Goal: Task Accomplishment & Management: Use online tool/utility

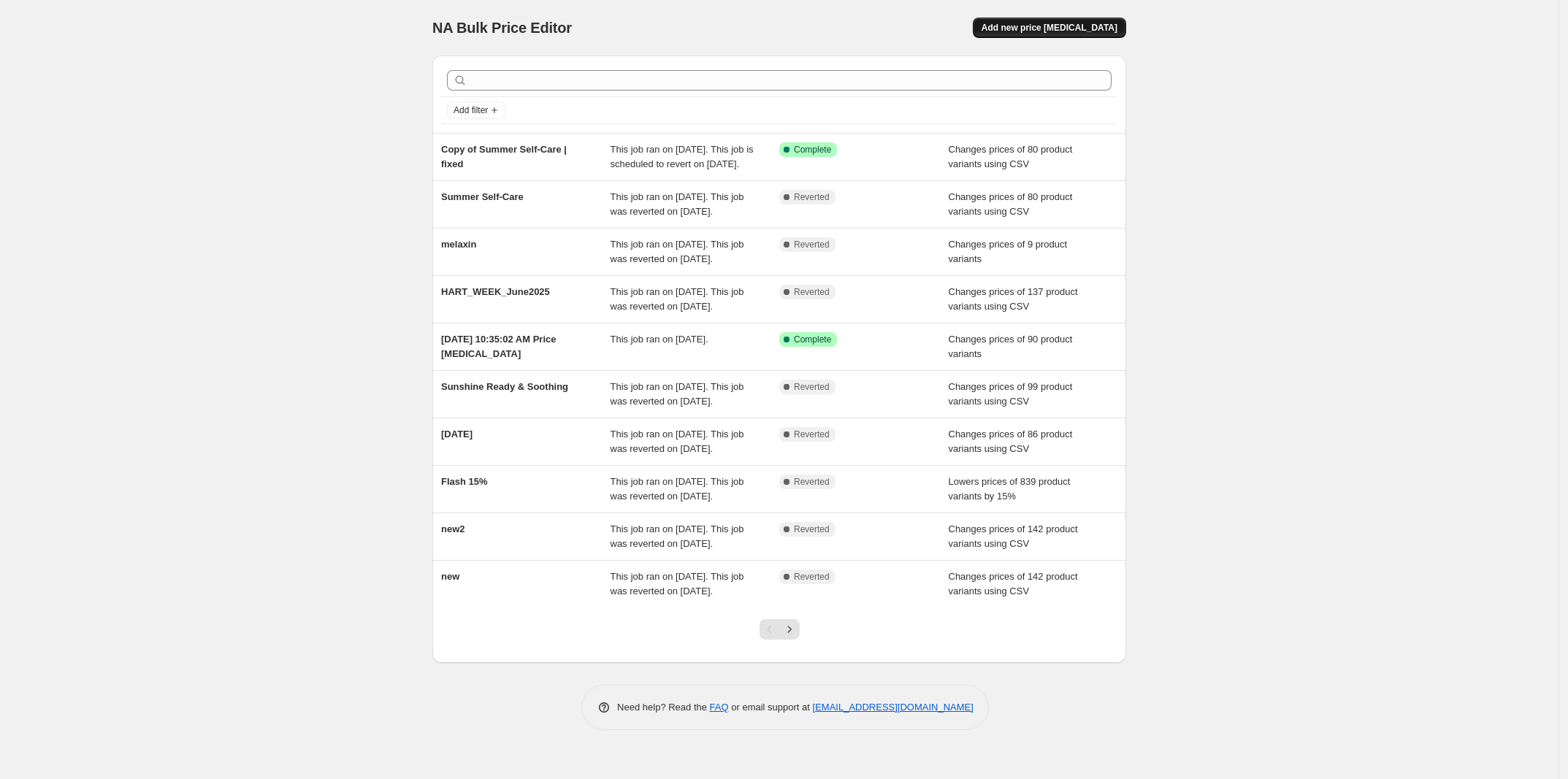
click at [1053, 21] on button "Add new price [MEDICAL_DATA]" at bounding box center [1049, 28] width 154 height 20
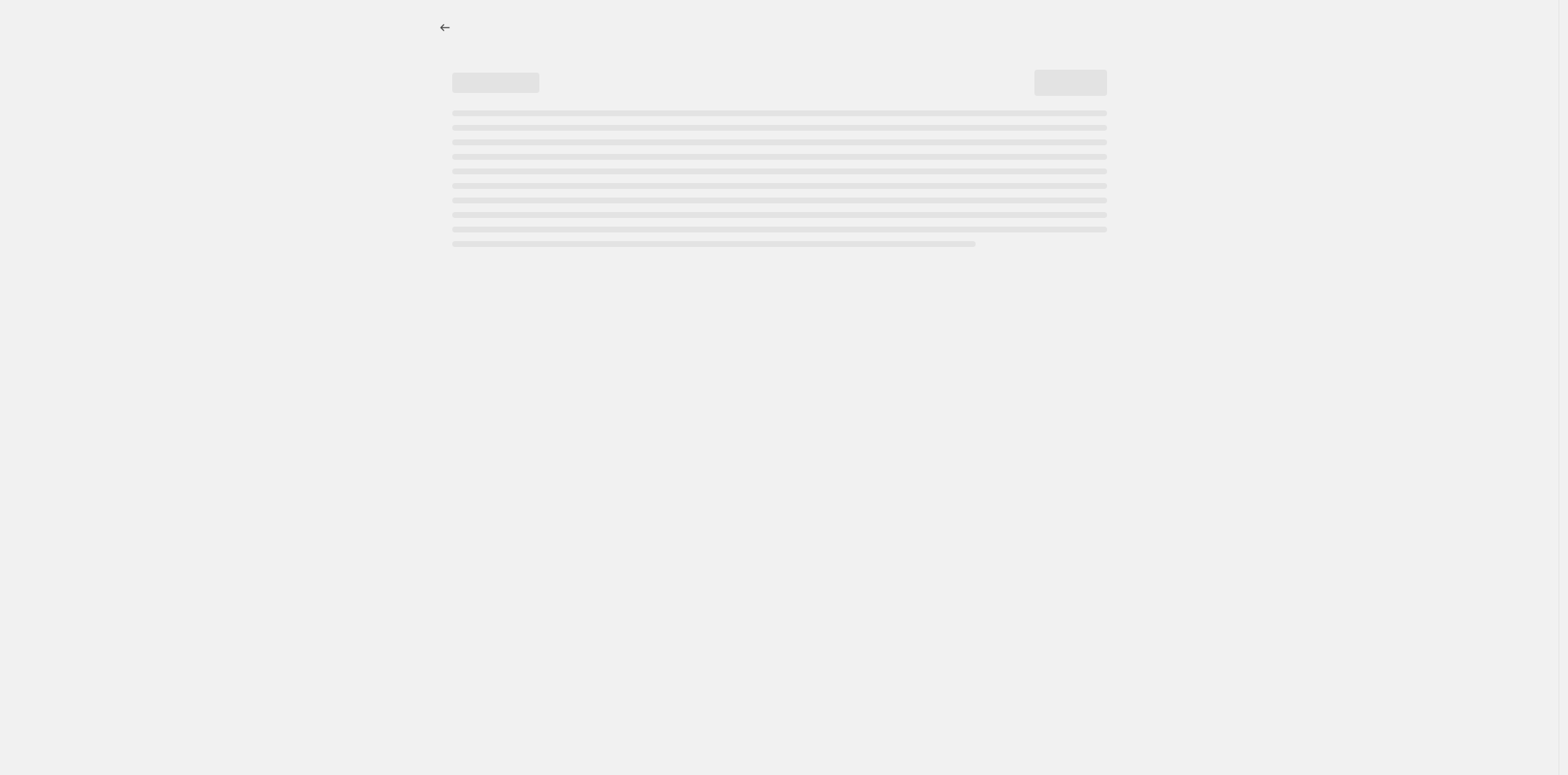
select select "percentage"
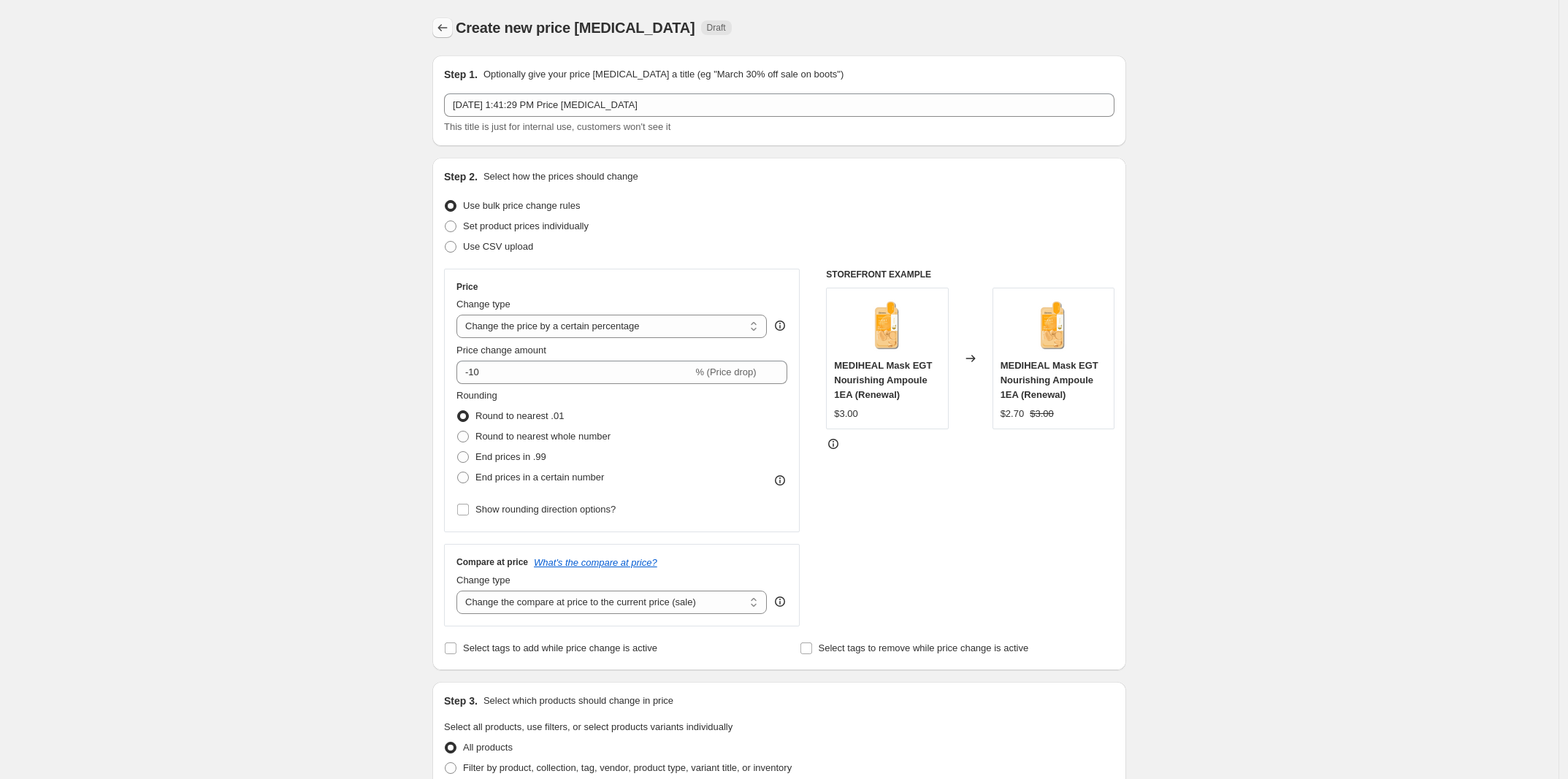
click at [448, 37] on button "Price change jobs" at bounding box center [443, 28] width 20 height 20
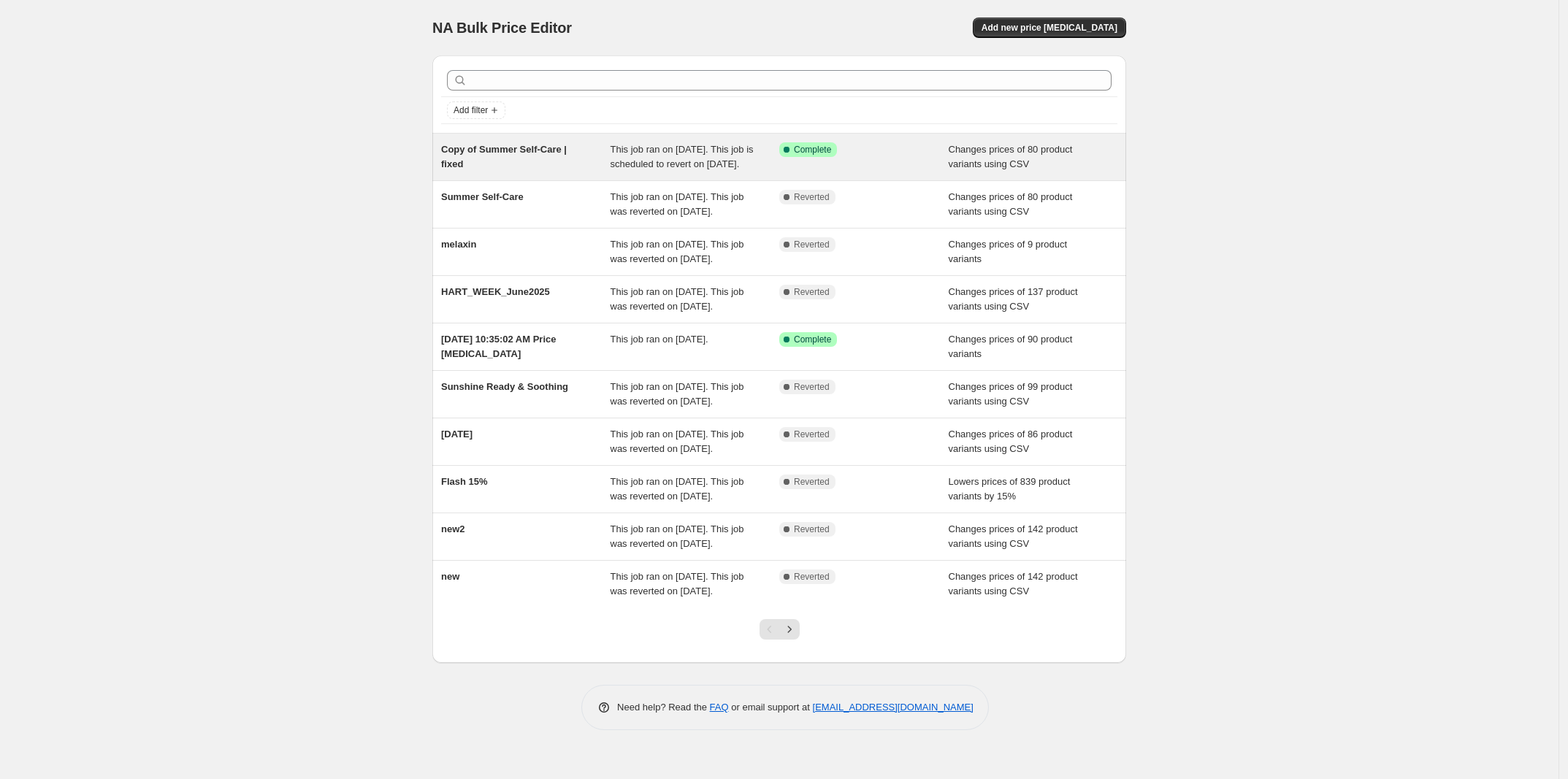
click at [603, 166] on div "Copy of Summer Self-Care | fixed" at bounding box center [525, 157] width 170 height 30
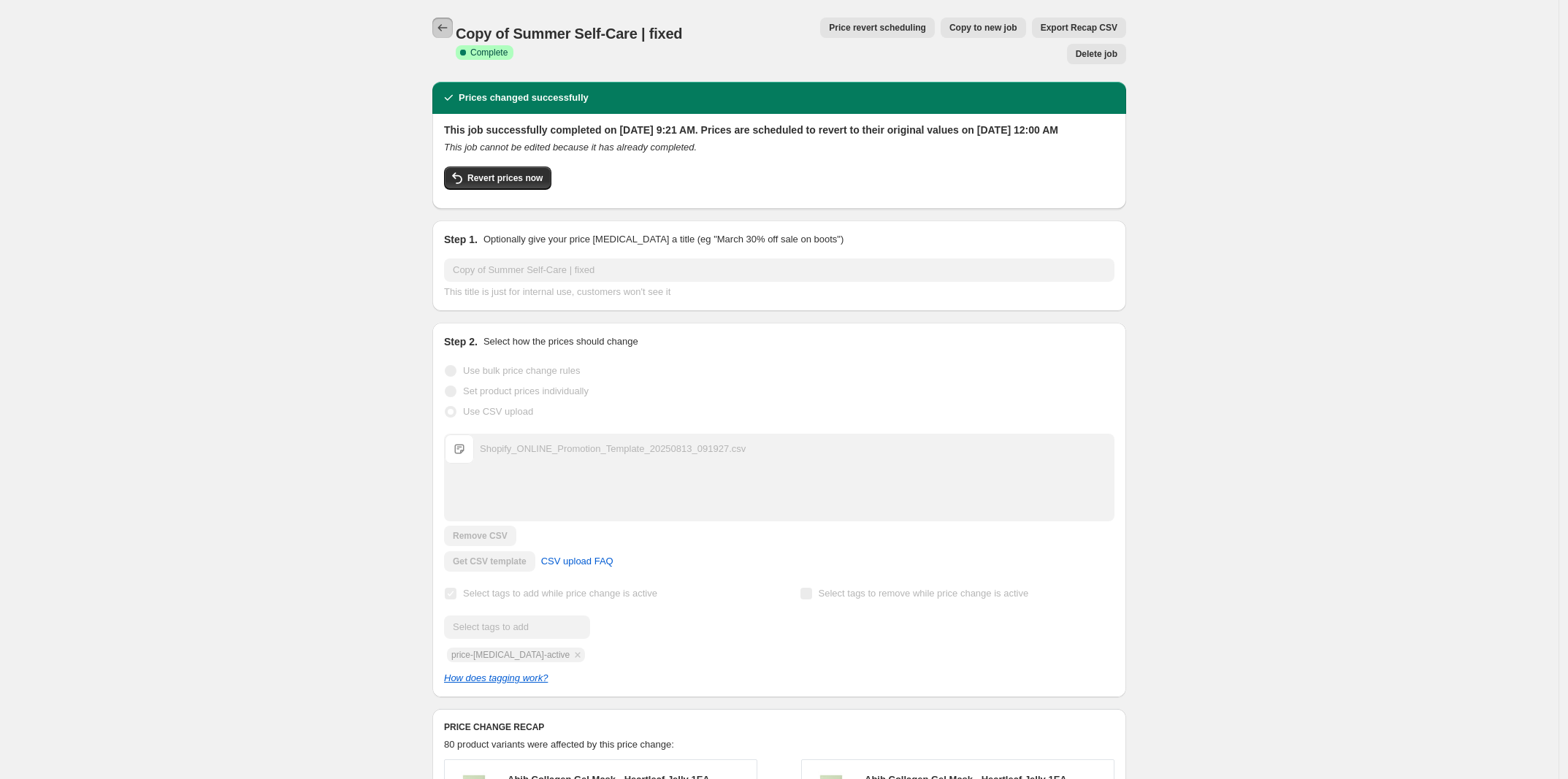
click at [453, 35] on button "Price change jobs" at bounding box center [443, 28] width 20 height 20
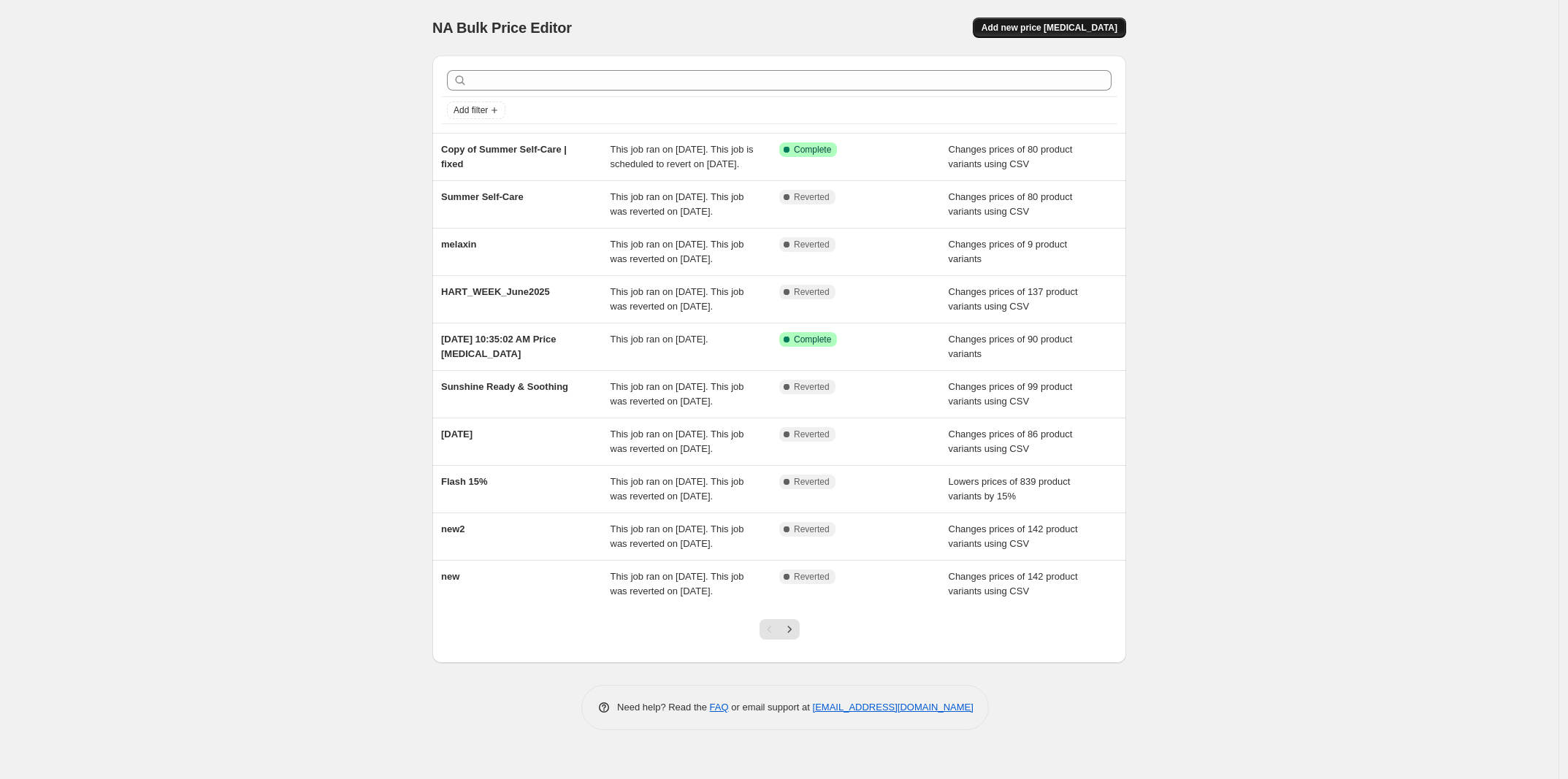
click at [1068, 36] on button "Add new price [MEDICAL_DATA]" at bounding box center [1049, 28] width 154 height 20
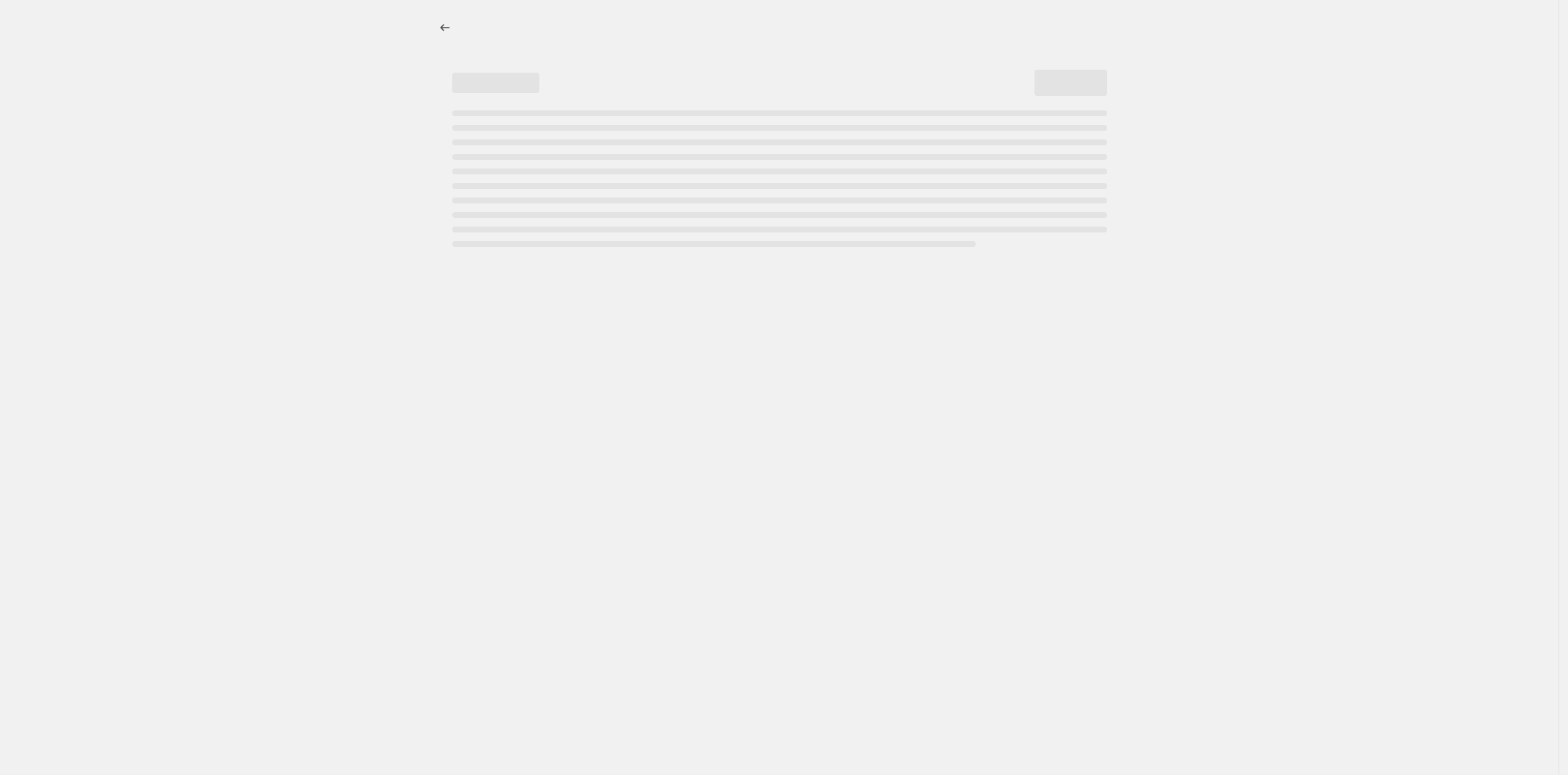
select select "percentage"
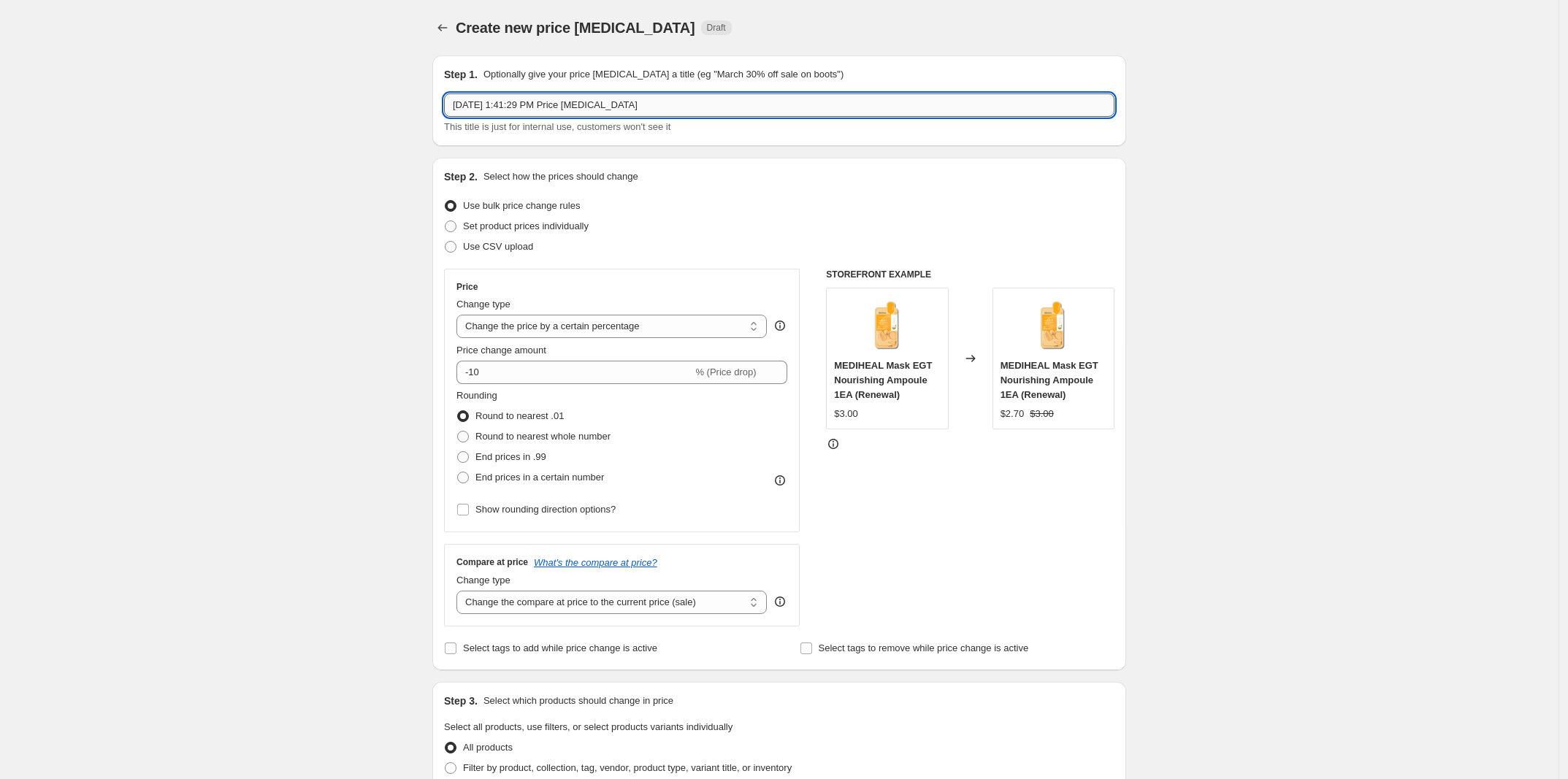
click at [726, 112] on input "Aug 19, 2025, 1:41:29 PM Price change job" at bounding box center [779, 105] width 671 height 24
type input "ㅠ"
type input "B"
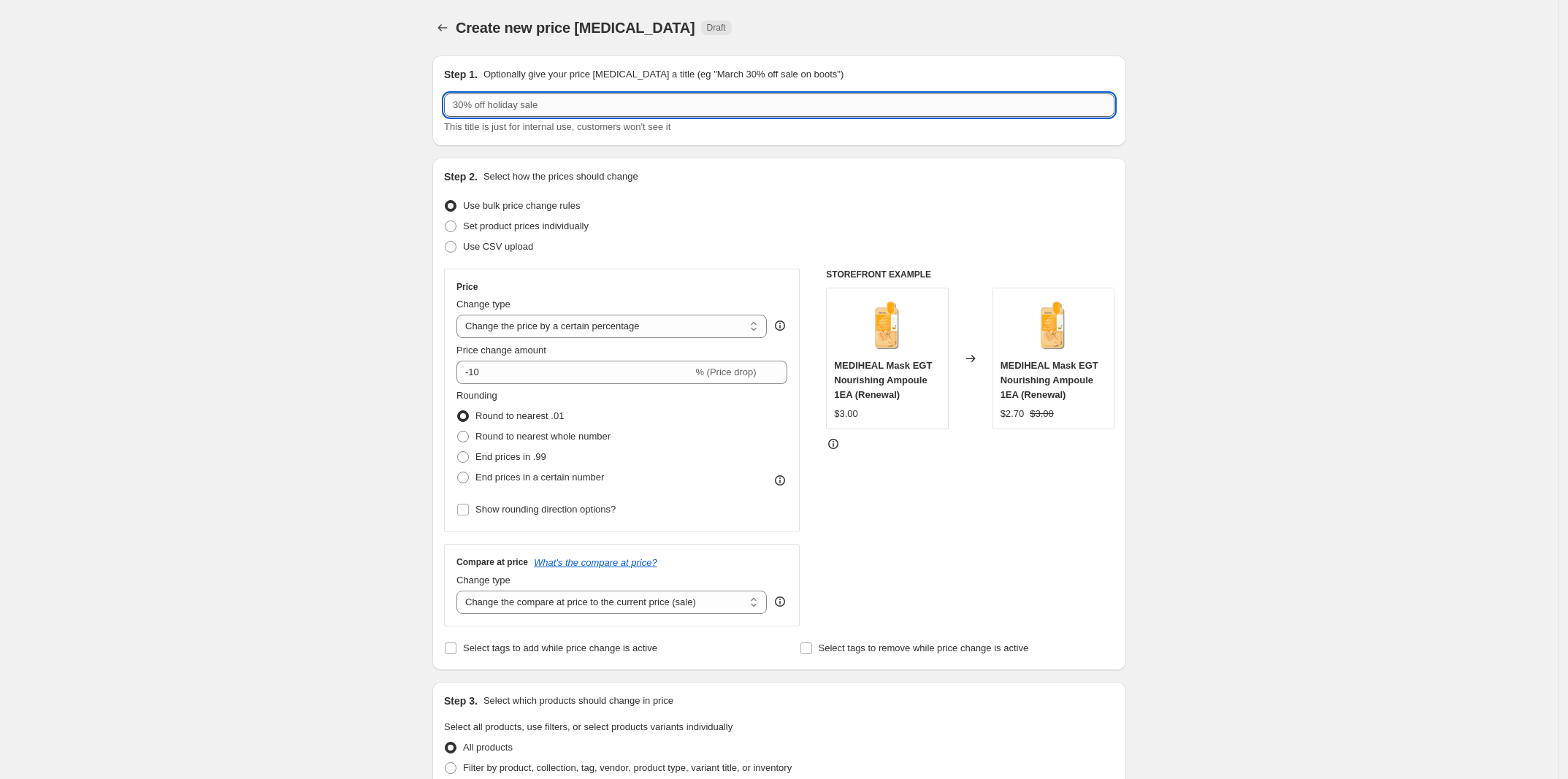
click at [610, 103] on input "text" at bounding box center [779, 105] width 671 height 24
click at [549, 105] on input "BTS" at bounding box center [779, 105] width 671 height 24
type input "BTS_AUG_2025"
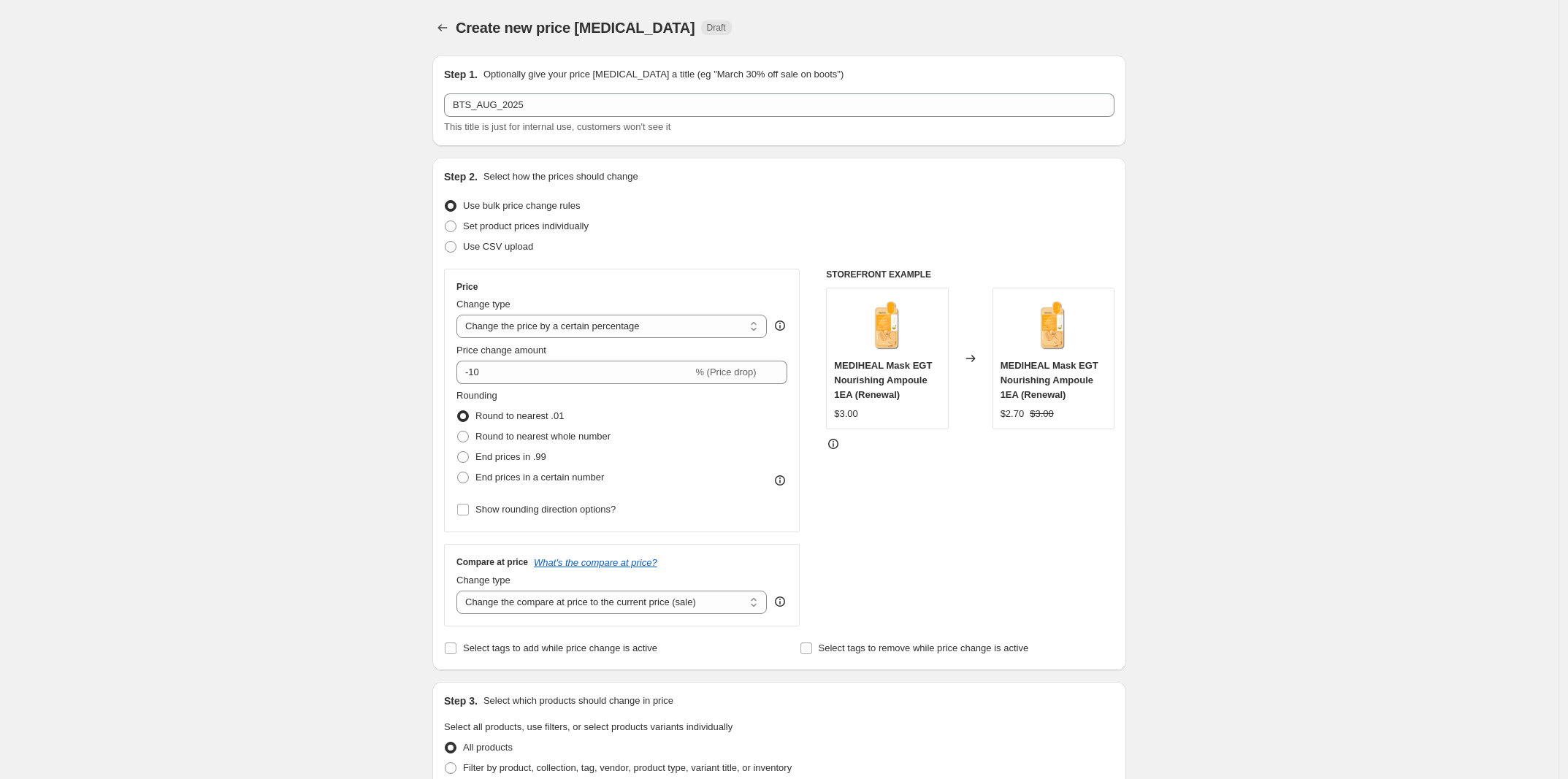
click at [292, 346] on div "Create new price change job. This page is ready Create new price change job Dra…" at bounding box center [779, 734] width 1559 height 1469
click at [487, 253] on span "Use CSV upload" at bounding box center [498, 246] width 70 height 14
click at [445, 242] on input "Use CSV upload" at bounding box center [445, 241] width 1 height 1
radio input "true"
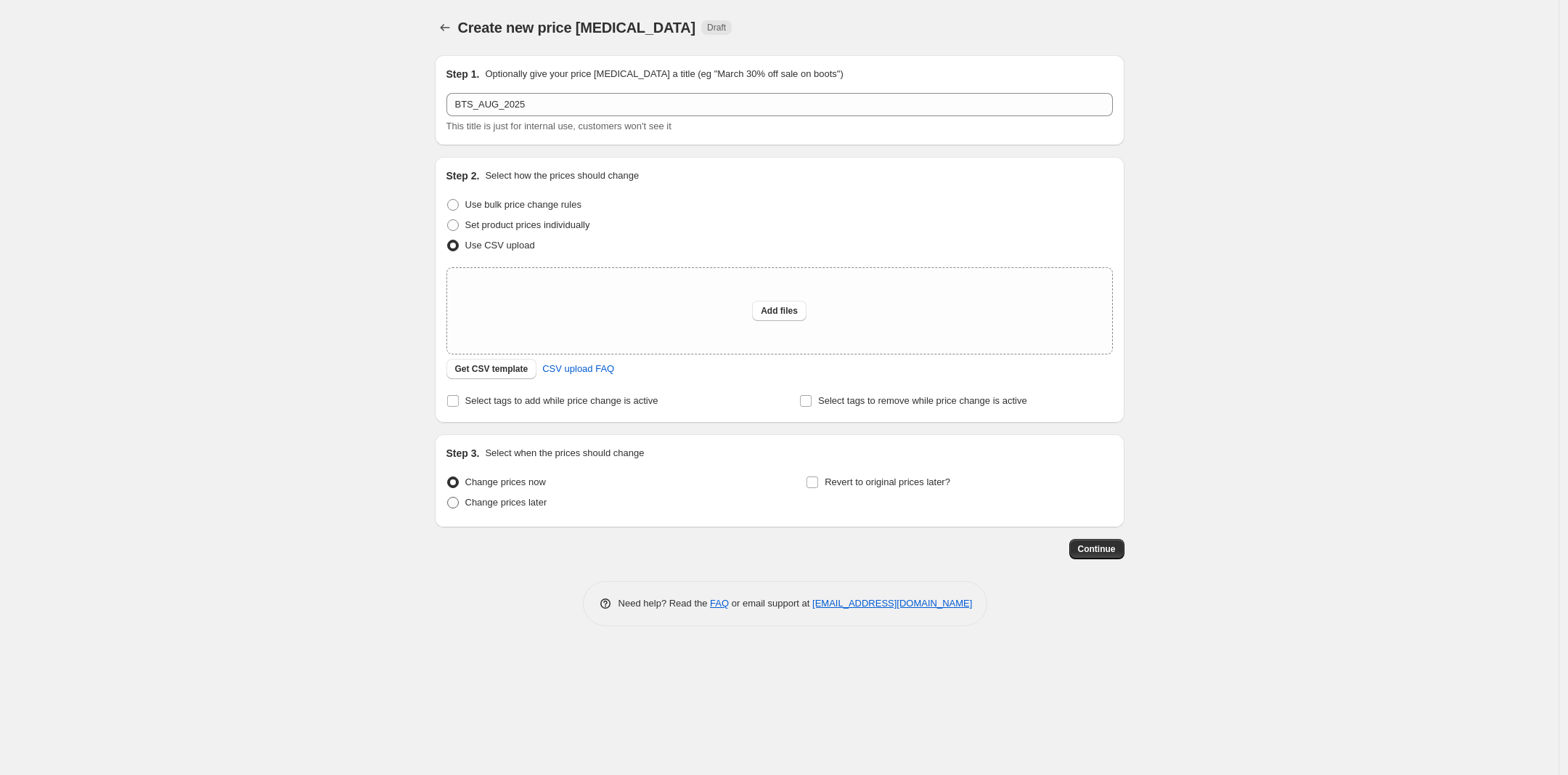
click at [532, 497] on span "Change prices later" at bounding box center [506, 502] width 82 height 11
click at [448, 497] on input "Change prices later" at bounding box center [447, 497] width 1 height 1
radio input "true"
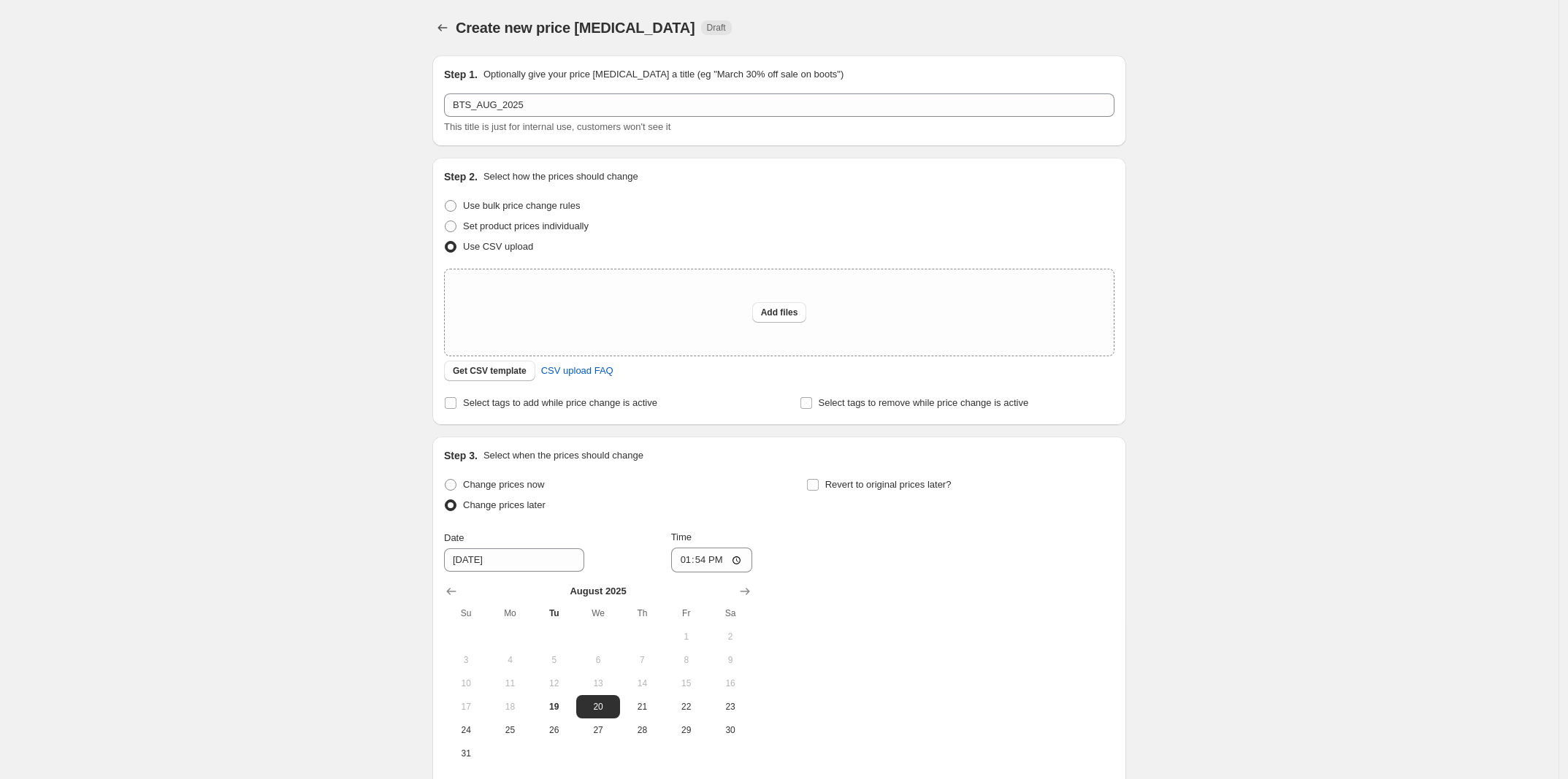
click at [881, 465] on div "Step 3. Select when the prices should change Change prices now Change prices la…" at bounding box center [779, 620] width 671 height 343
click at [873, 488] on span "Revert to original prices later?" at bounding box center [888, 484] width 127 height 11
click at [819, 488] on input "Revert to original prices later?" at bounding box center [813, 485] width 12 height 12
checkbox input "true"
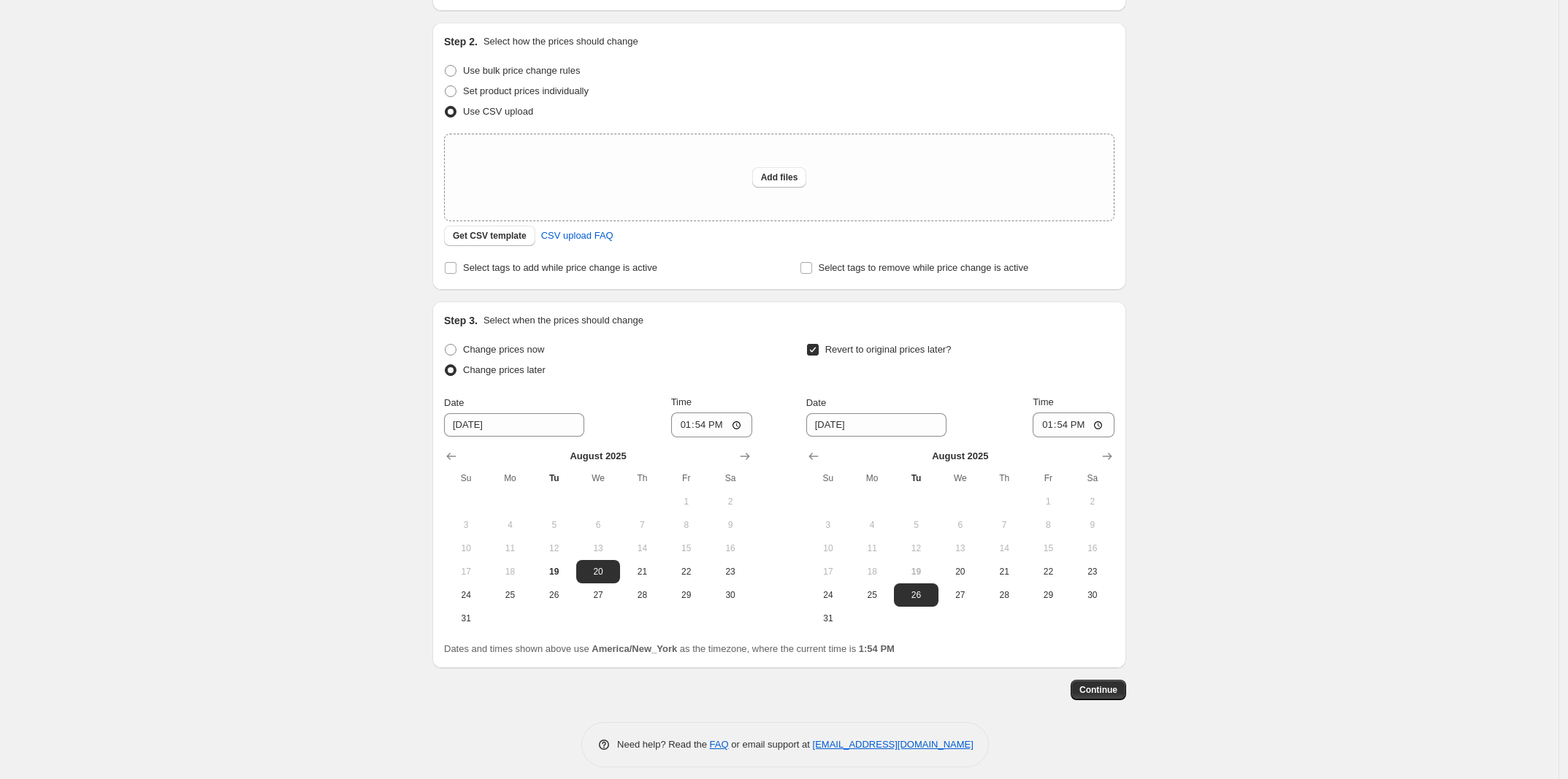
scroll to position [144, 0]
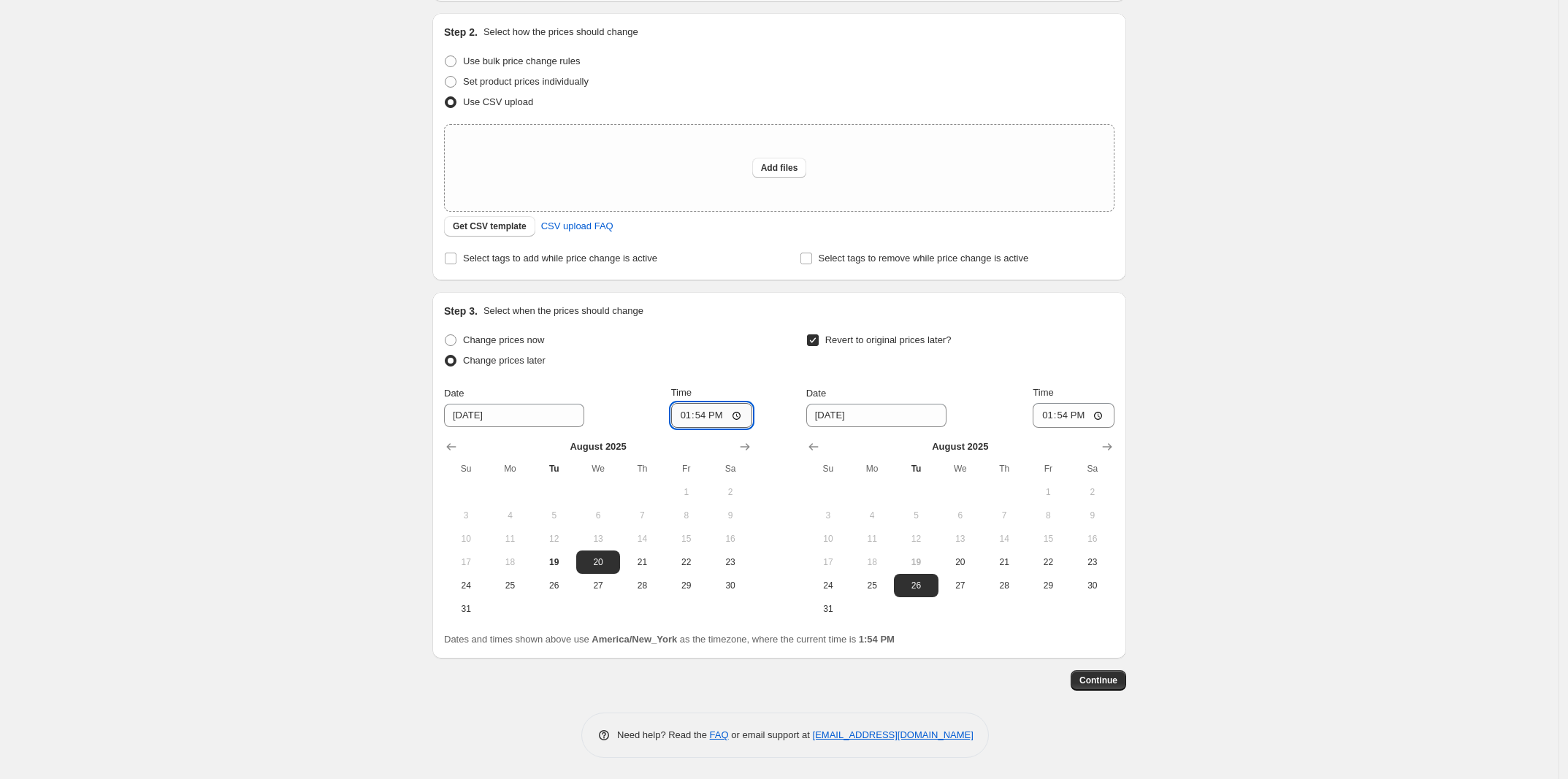
click at [677, 421] on input "13:54" at bounding box center [712, 415] width 82 height 24
click at [727, 413] on input "13:54" at bounding box center [712, 415] width 82 height 24
click at [724, 413] on input "13:54" at bounding box center [712, 415] width 82 height 24
click at [718, 420] on input "13:54" at bounding box center [712, 415] width 82 height 24
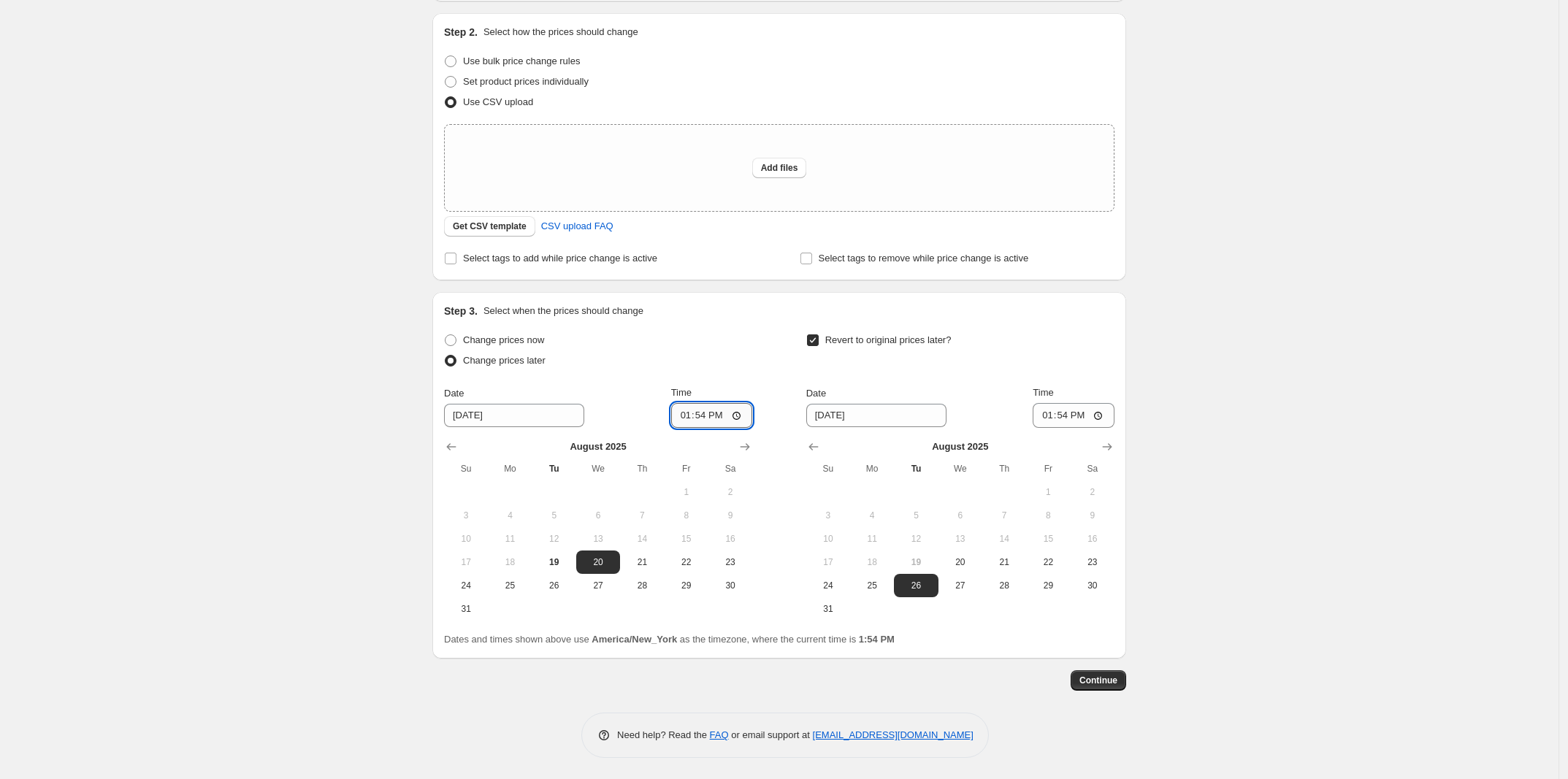
click at [699, 417] on input "13:54" at bounding box center [712, 415] width 82 height 24
click at [698, 418] on input "13:54" at bounding box center [712, 415] width 82 height 24
click at [757, 418] on div "Change prices now Change prices later Date 8/20/2025 Time 13:54 August 2025 Su …" at bounding box center [779, 475] width 671 height 291
click at [743, 416] on input "13:54" at bounding box center [712, 415] width 82 height 24
type input "00:03"
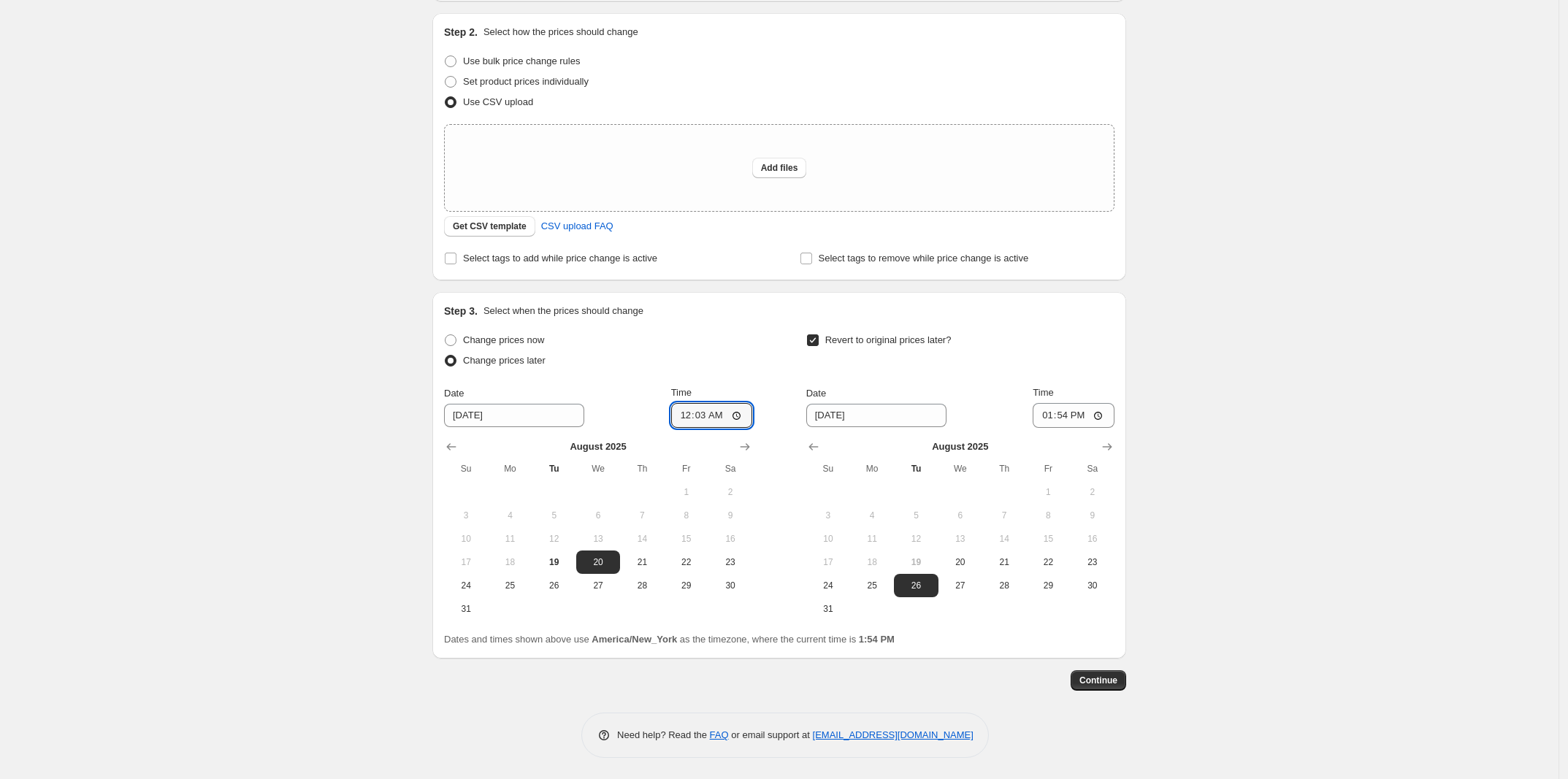
click at [759, 388] on div "Change prices now Change prices later Date 8/20/2025 Time 00:03 August 2025 Su …" at bounding box center [779, 475] width 671 height 291
click at [1036, 591] on button "29" at bounding box center [1048, 586] width 44 height 24
type input "[DATE]"
click at [1048, 422] on input "13:54" at bounding box center [1073, 415] width 82 height 24
type input "23:59"
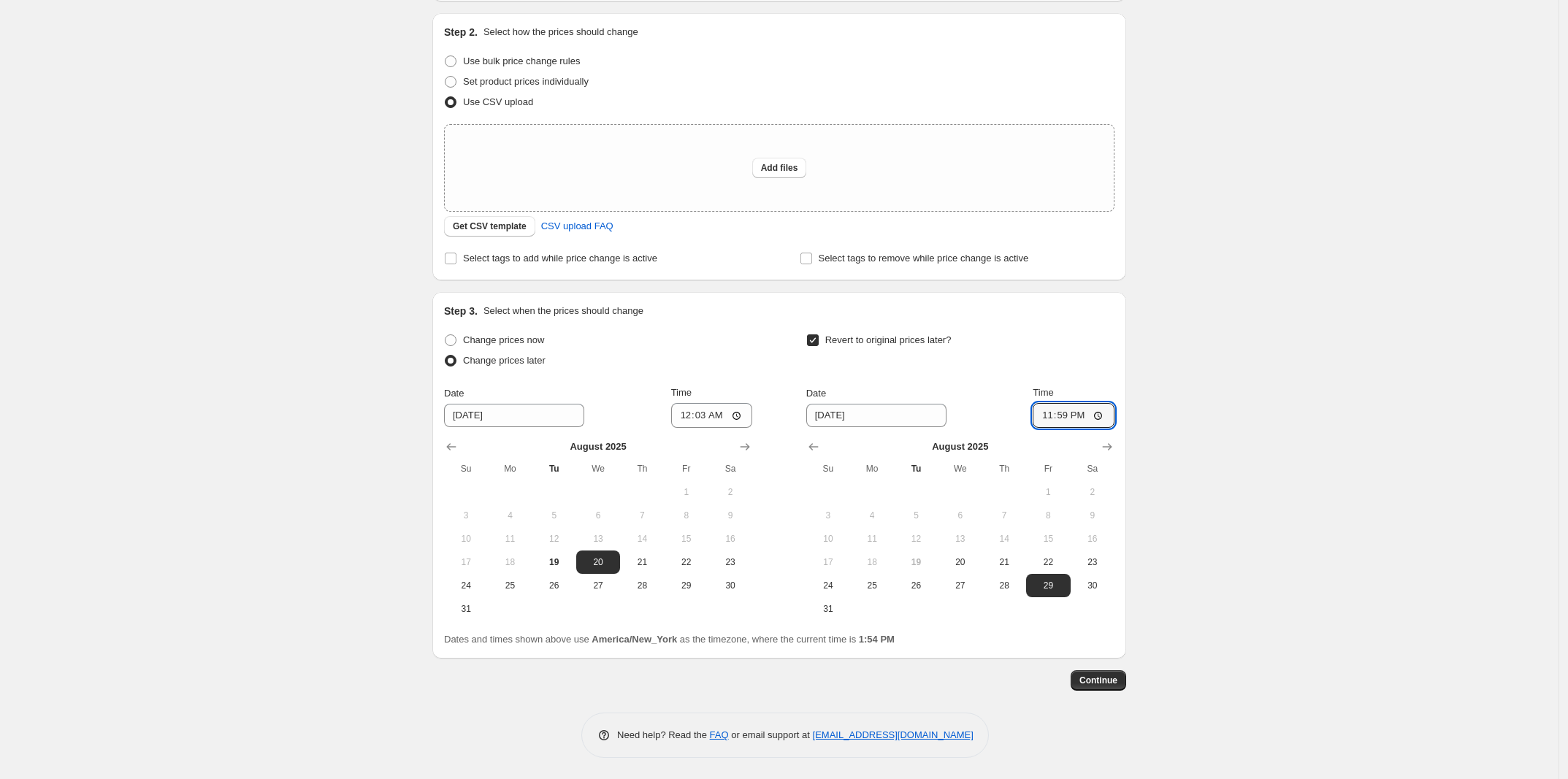
click at [1270, 457] on div "Create new price [MEDICAL_DATA]. This page is ready Create new price [MEDICAL_D…" at bounding box center [779, 318] width 1559 height 924
click at [615, 269] on div "Step 2. Select how the prices should change Use bulk price change rules Set pro…" at bounding box center [779, 147] width 693 height 267
click at [625, 266] on label "Select tags to add while price change is active" at bounding box center [550, 258] width 213 height 20
click at [456, 264] on input "Select tags to add while price change is active" at bounding box center [450, 259] width 12 height 12
checkbox input "true"
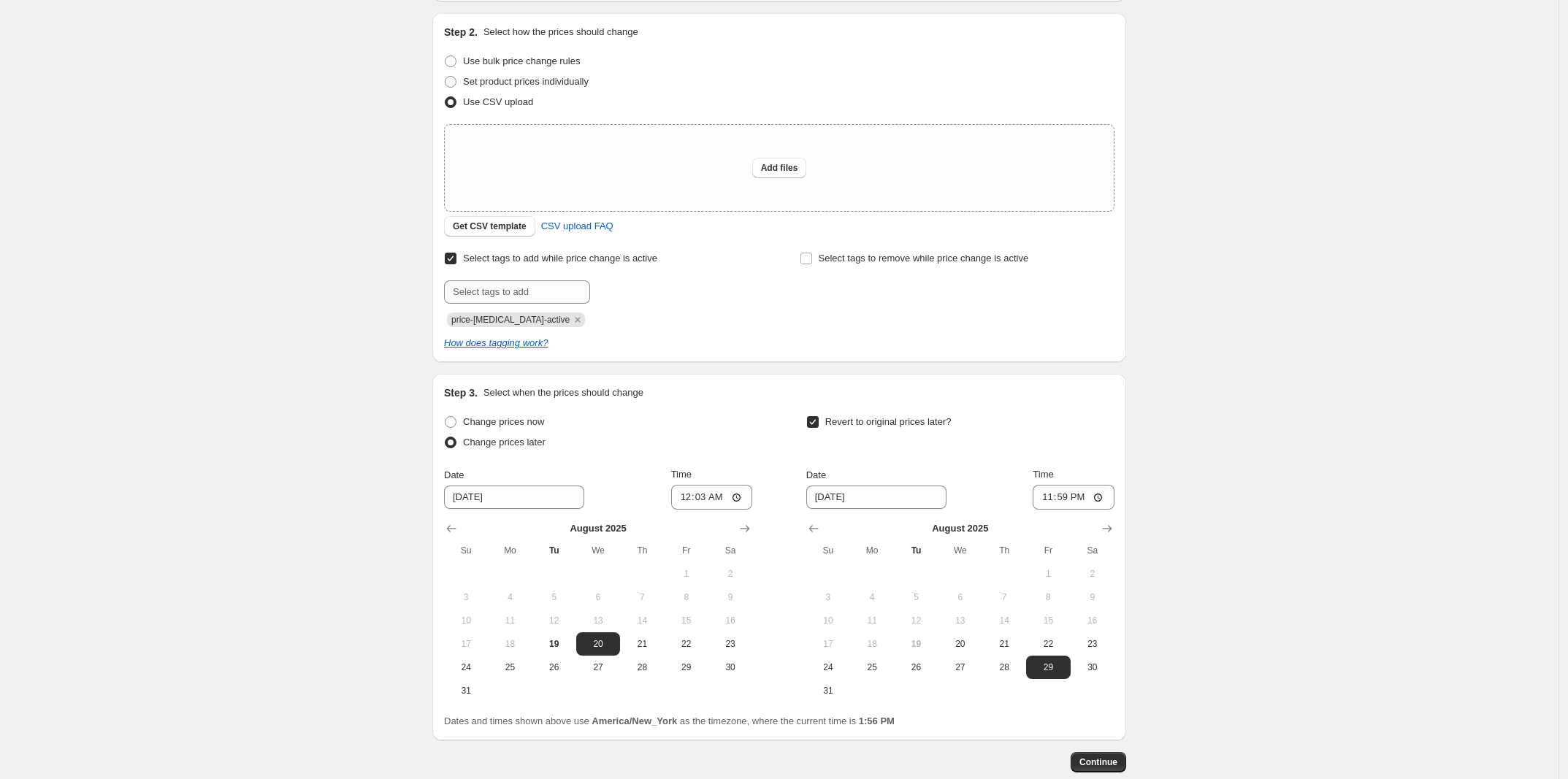
click at [533, 328] on div "Select tags to add while price change is active Submit price-change-job-active …" at bounding box center [779, 298] width 671 height 102
click at [522, 324] on span "price-[MEDICAL_DATA]-active" at bounding box center [510, 320] width 118 height 10
copy span "price-[MEDICAL_DATA]-active"
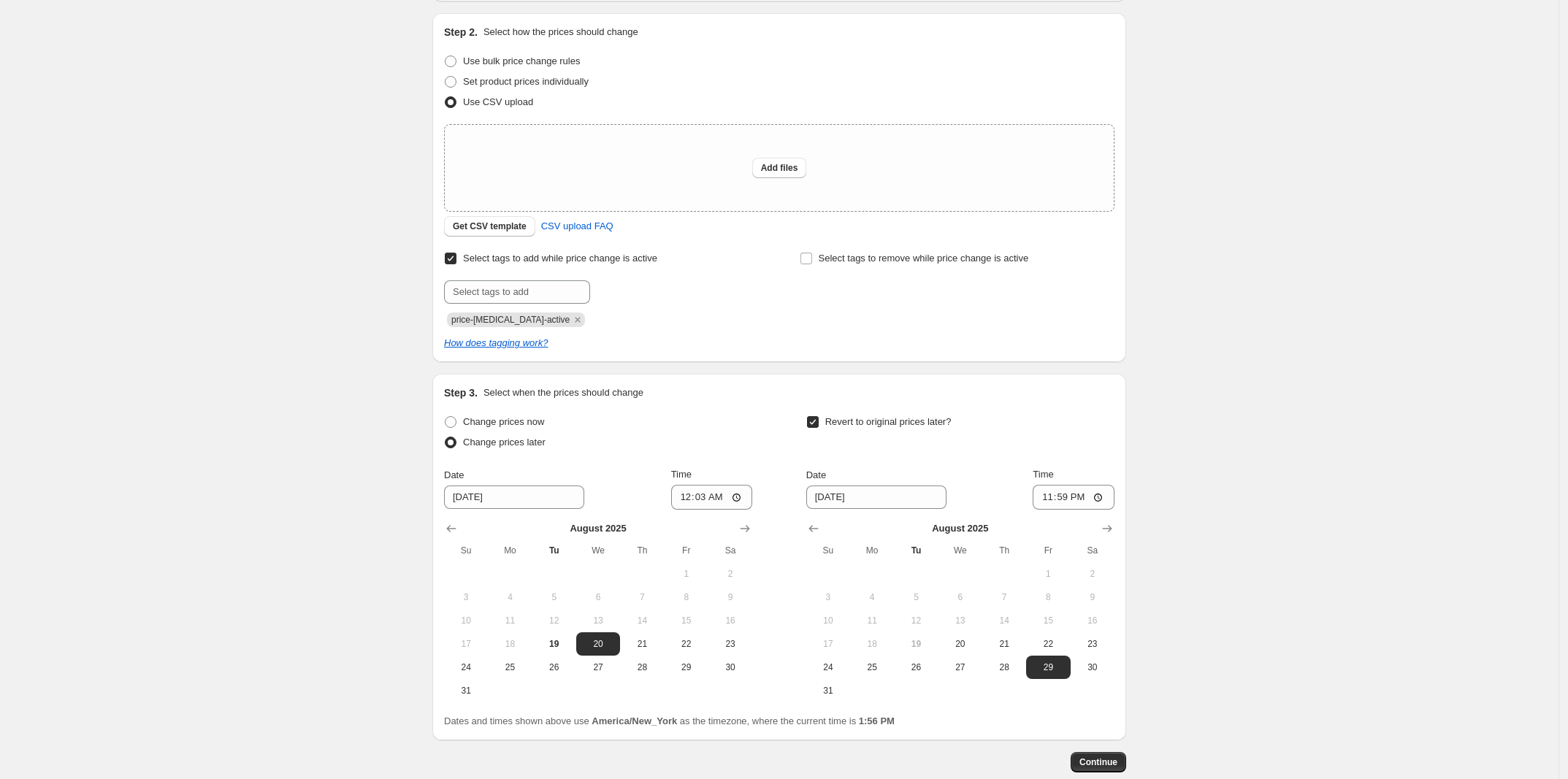
click at [636, 340] on div "How does tagging work?" at bounding box center [779, 342] width 671 height 14
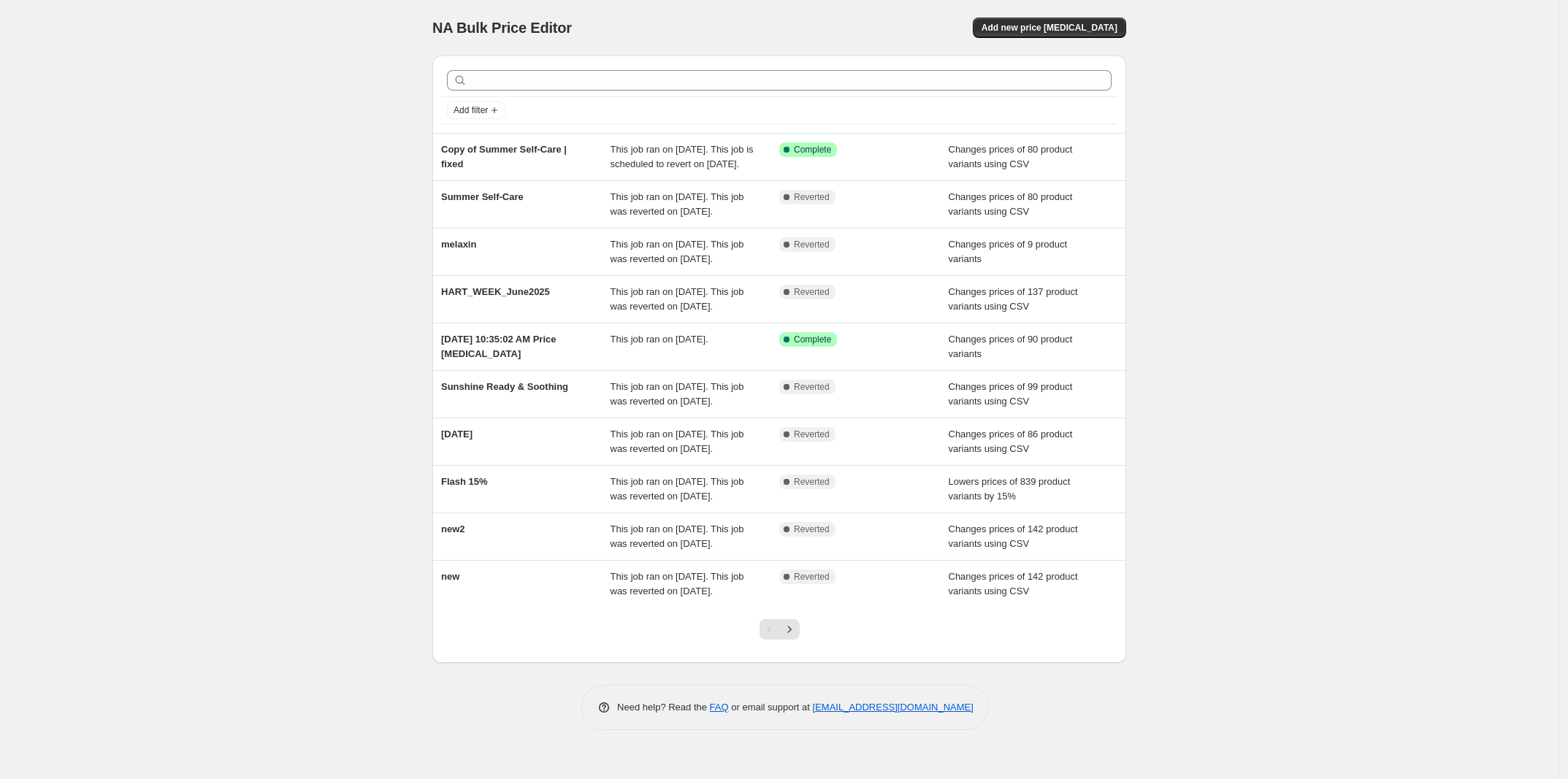
scroll to position [4, 0]
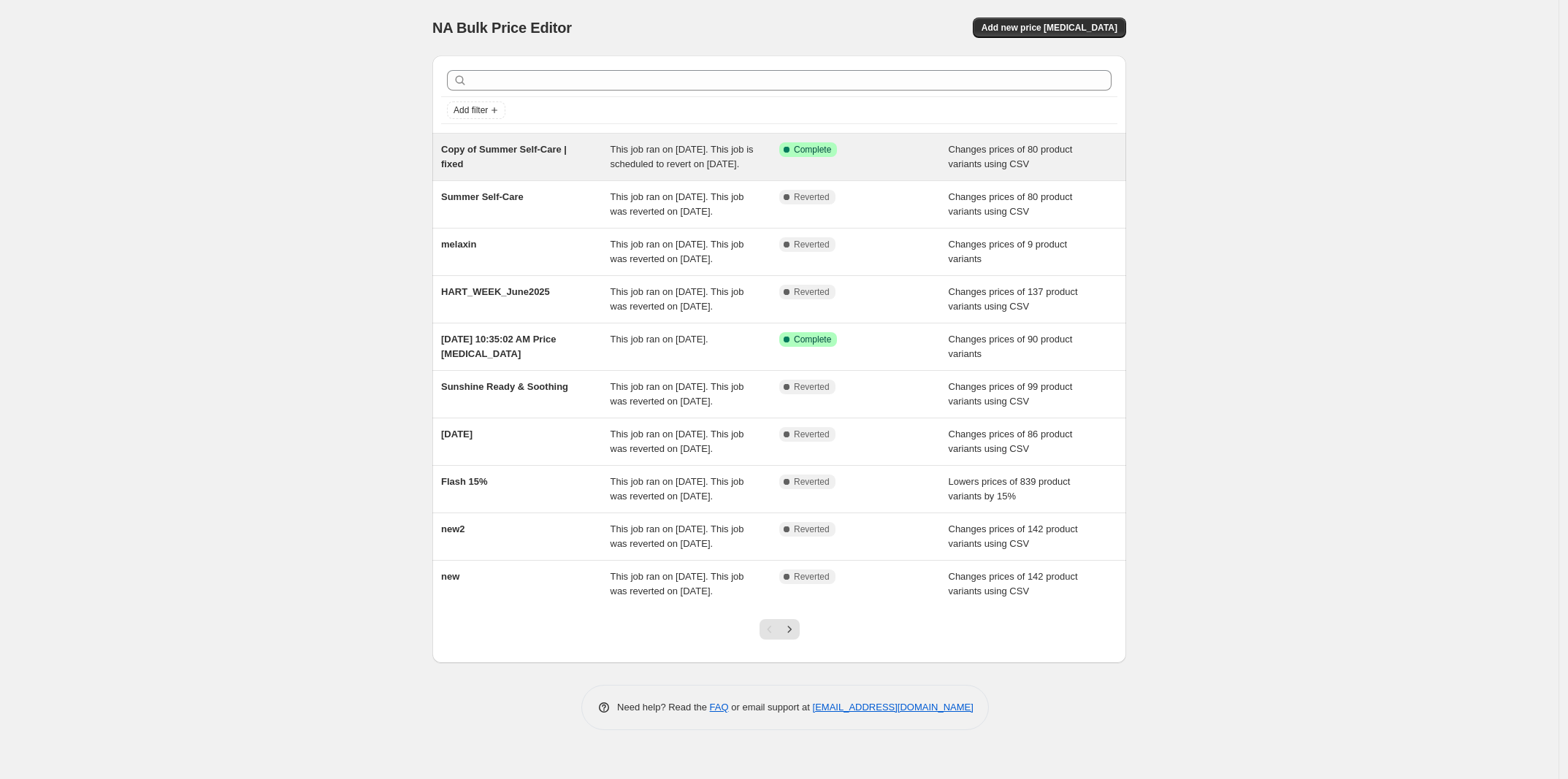
click at [636, 169] on span "This job ran on [DATE]. This job is scheduled to revert on [DATE]." at bounding box center [682, 157] width 143 height 25
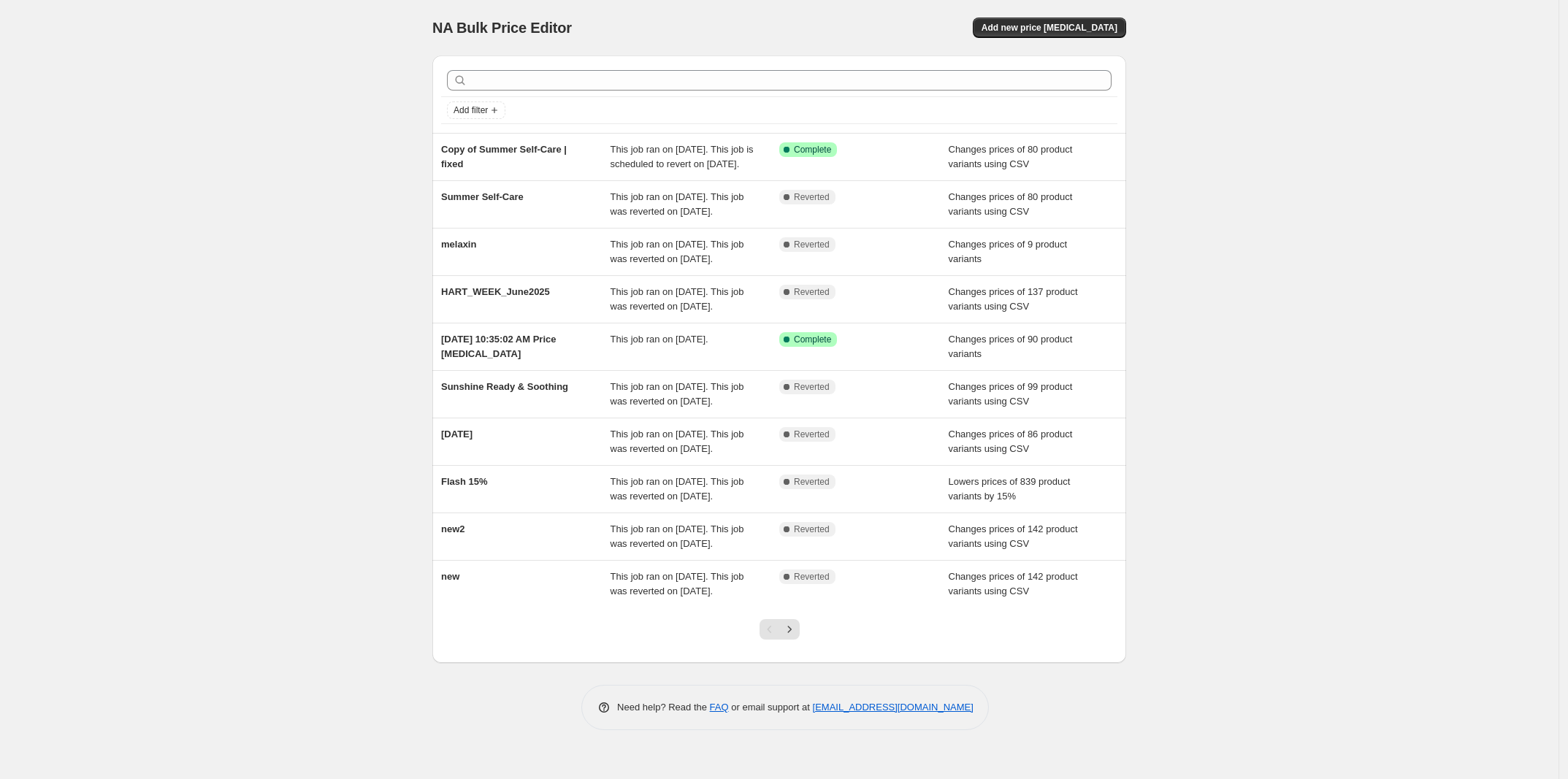
scroll to position [4, 0]
click at [1031, 22] on span "Add new price [MEDICAL_DATA]" at bounding box center [1049, 28] width 136 height 12
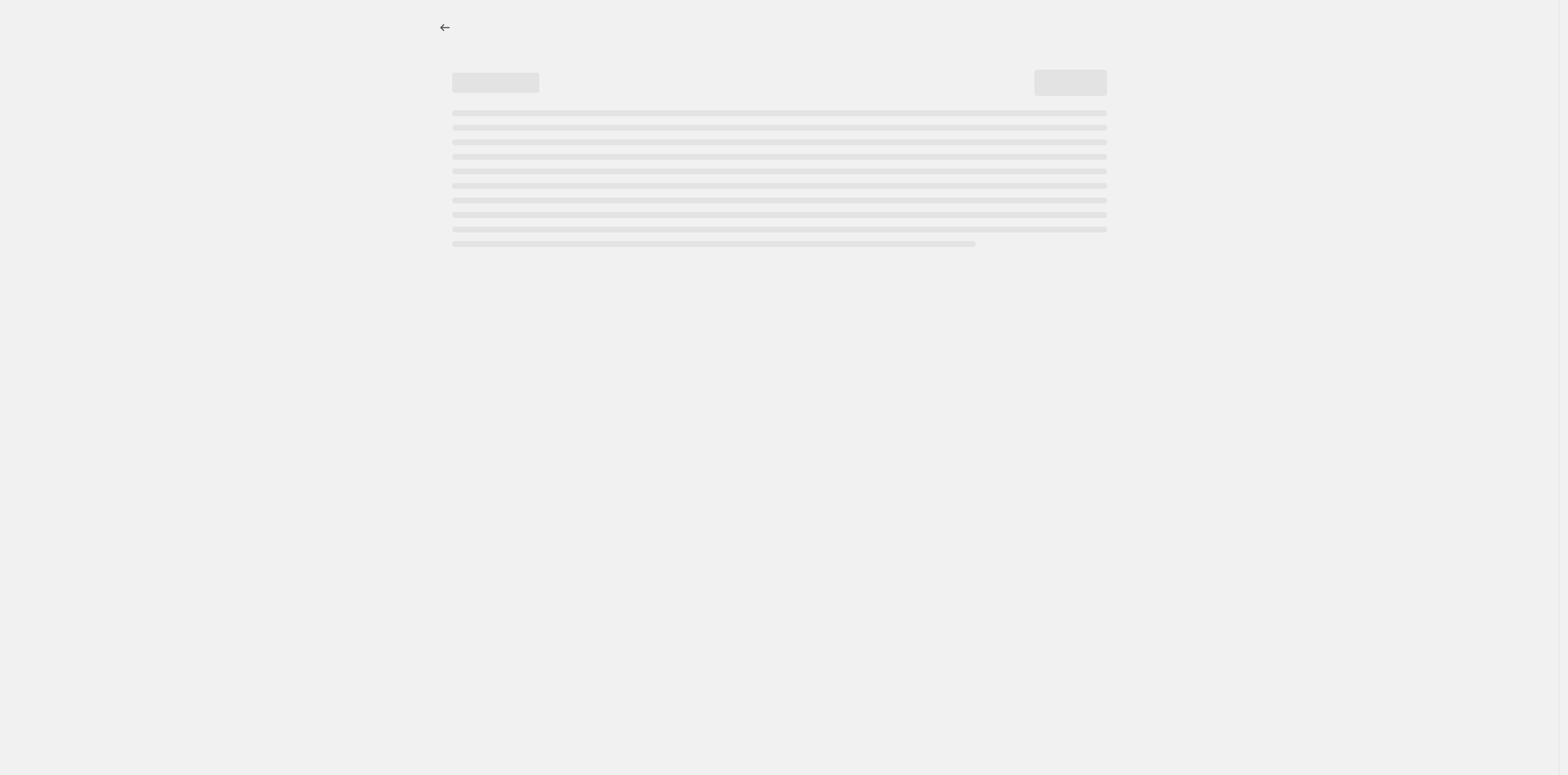
select select "percentage"
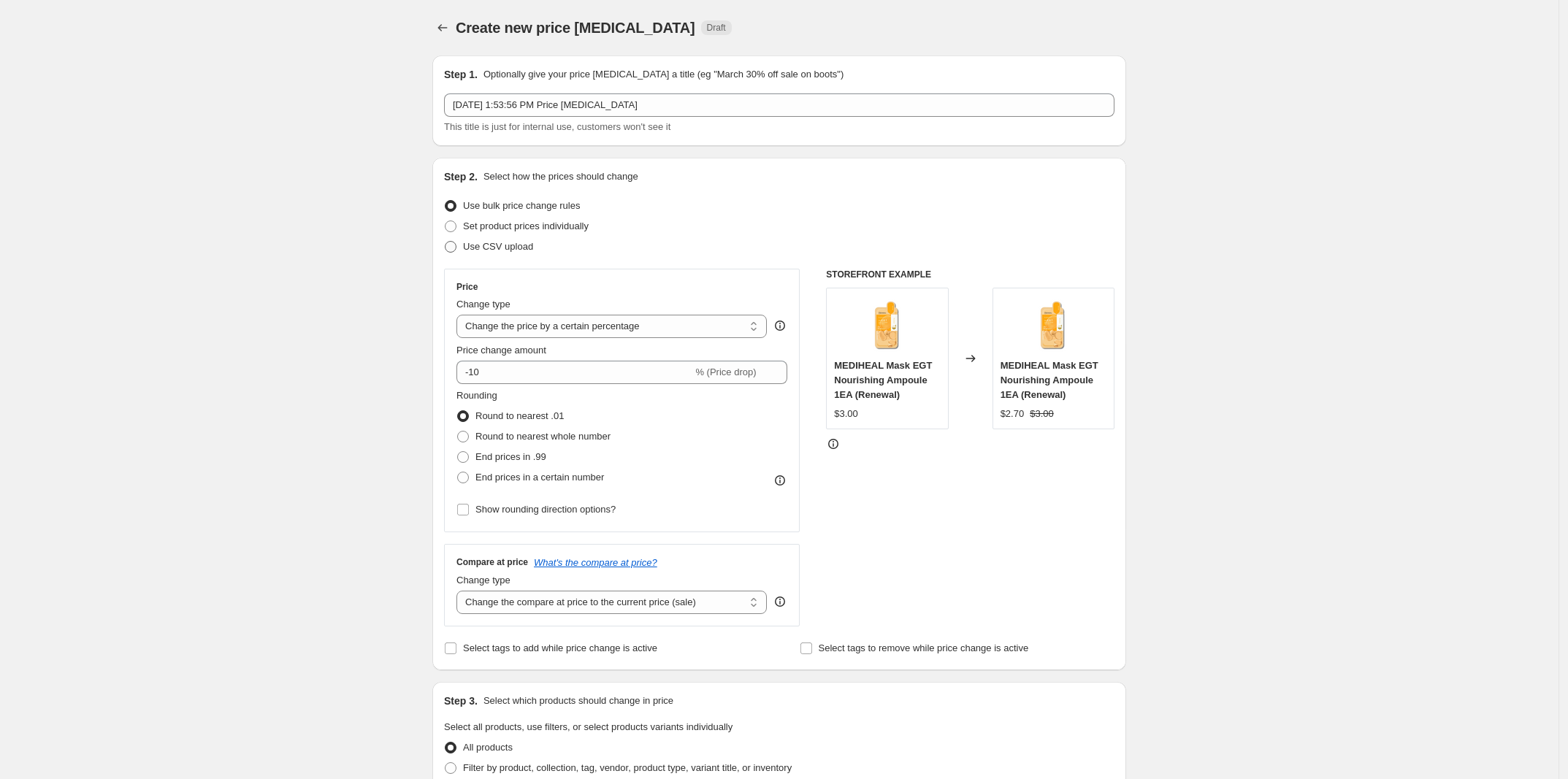
click at [522, 242] on span "Use CSV upload" at bounding box center [498, 246] width 70 height 11
click at [445, 242] on input "Use CSV upload" at bounding box center [445, 241] width 1 height 1
radio input "true"
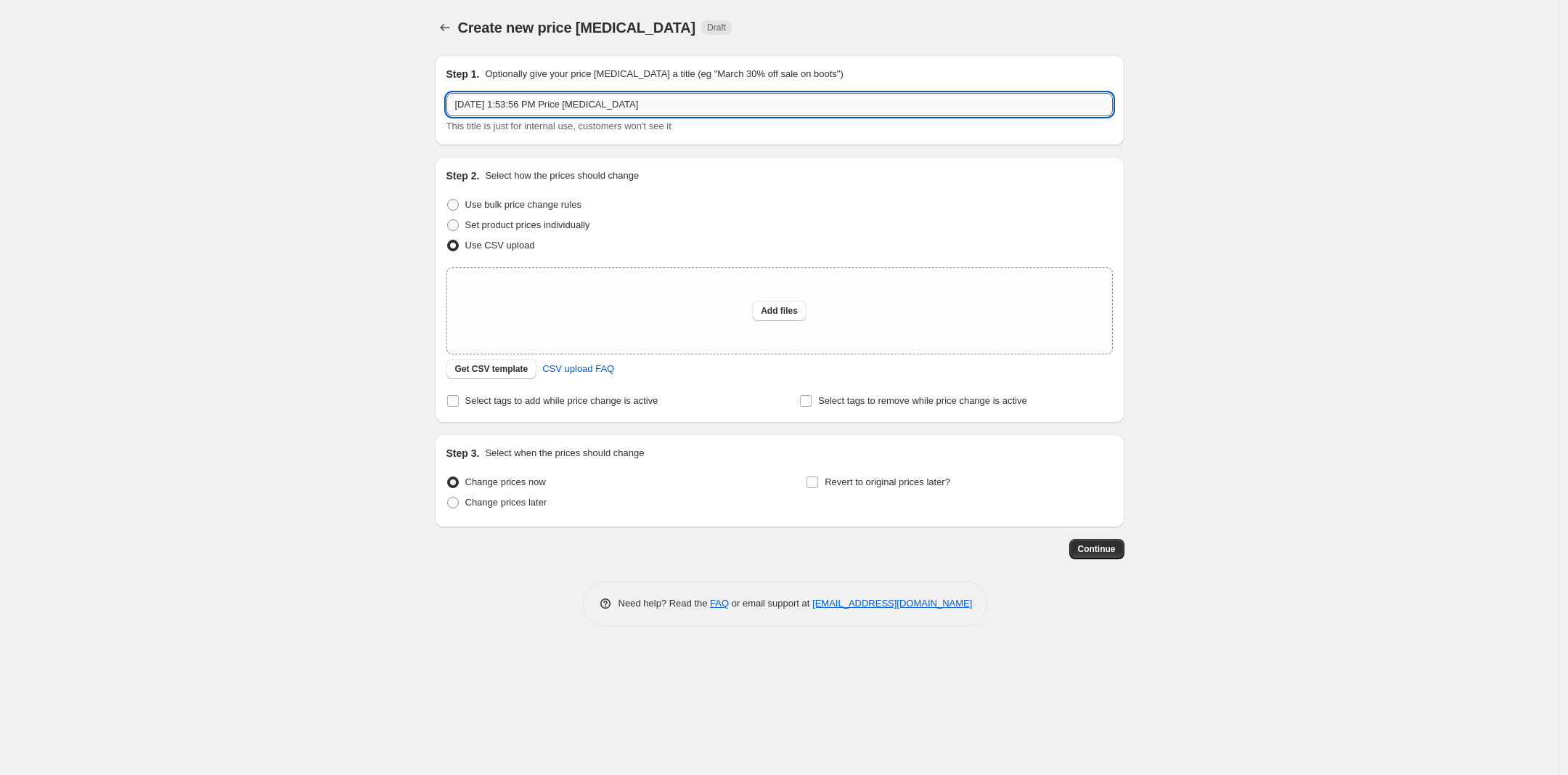
click at [688, 112] on input "[DATE] 1:53:56 PM Price [MEDICAL_DATA]" at bounding box center [779, 105] width 667 height 23
type input "ㅠ"
type input "BTS_AUG_2025"
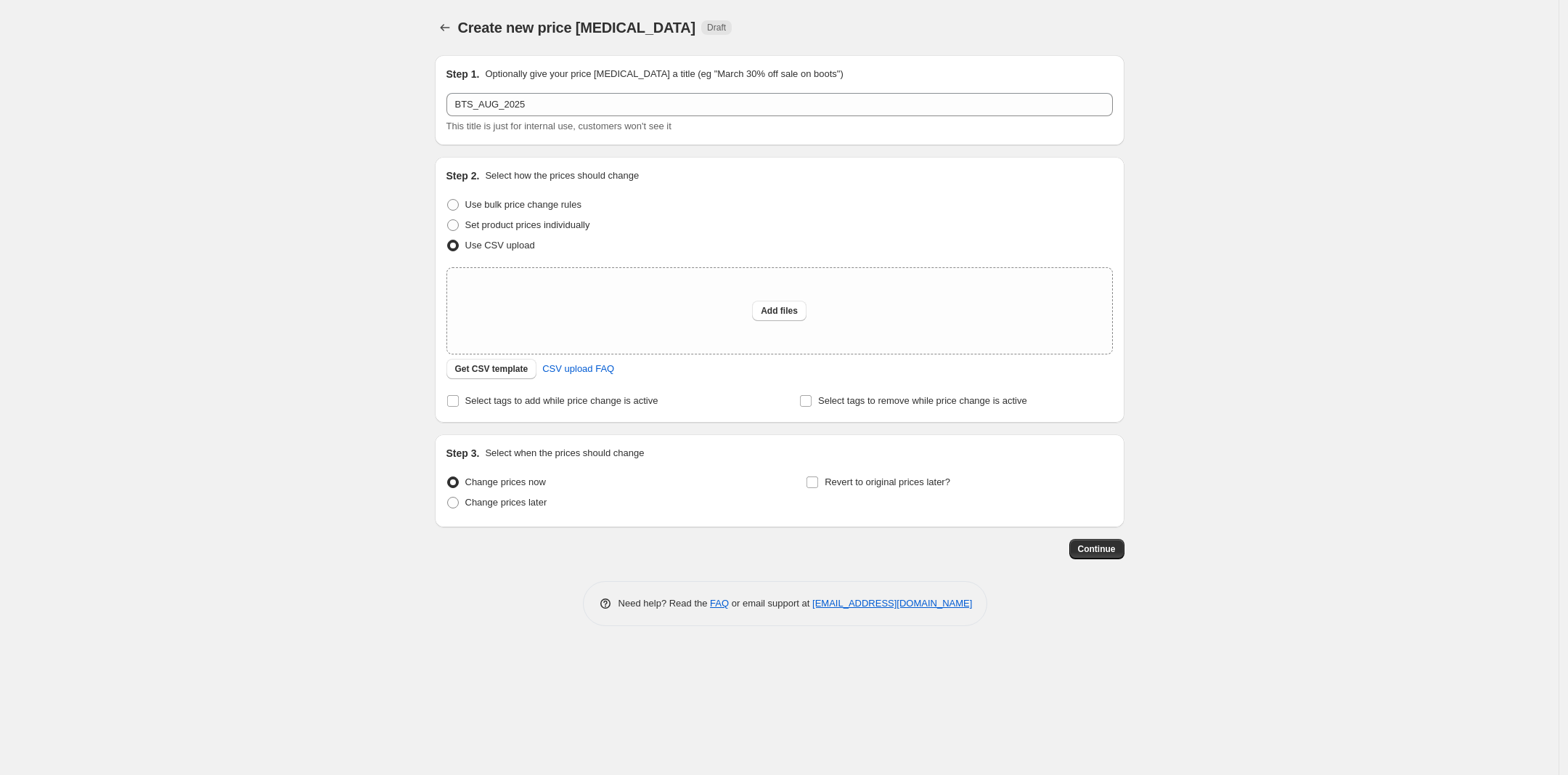
click at [235, 386] on div "Create new price [MEDICAL_DATA]. This page is ready Create new price [MEDICAL_D…" at bounding box center [779, 388] width 1559 height 775
click at [517, 516] on div "Step 3. Select when the prices should change Change prices now Change prices la…" at bounding box center [780, 481] width 689 height 93
click at [530, 502] on span "Change prices later" at bounding box center [506, 502] width 82 height 11
click at [448, 497] on input "Change prices later" at bounding box center [447, 497] width 1 height 1
radio input "true"
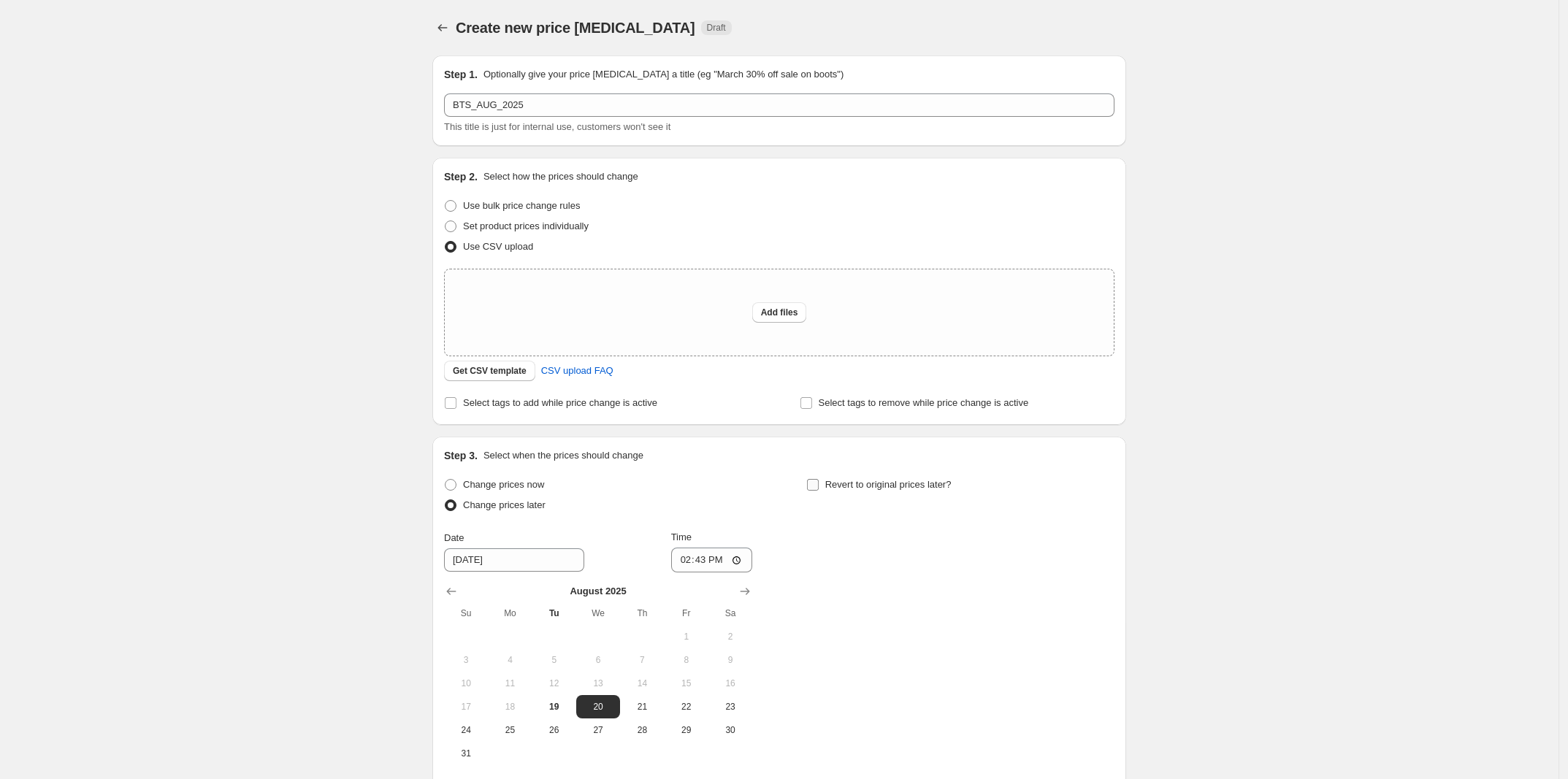
click at [895, 479] on span "Revert to original prices later?" at bounding box center [888, 484] width 127 height 11
click at [819, 479] on input "Revert to original prices later?" at bounding box center [813, 485] width 12 height 12
checkbox input "true"
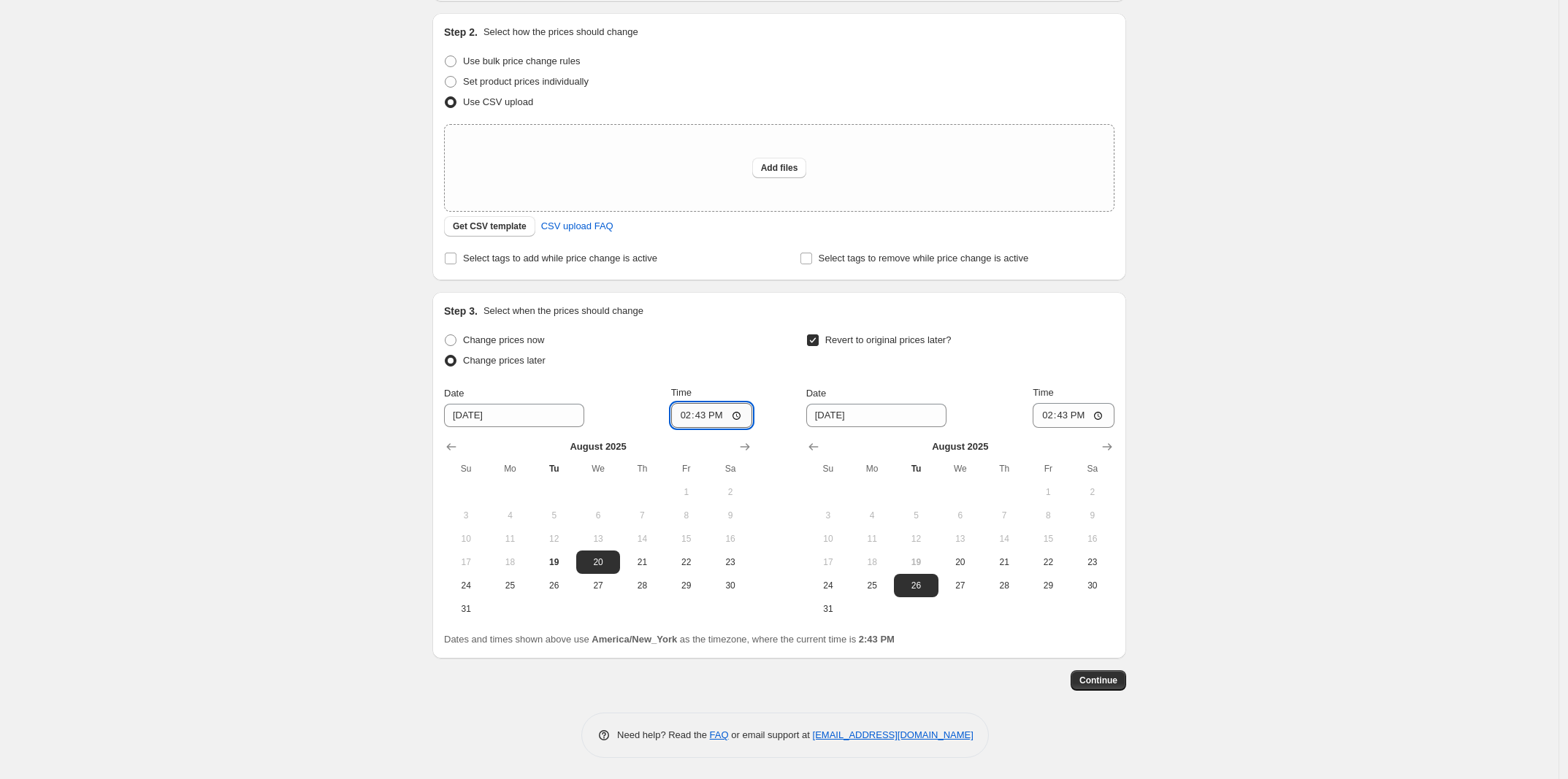
click at [688, 416] on input "14:43" at bounding box center [712, 415] width 82 height 24
click at [713, 419] on input "12:43" at bounding box center [712, 415] width 82 height 24
click at [699, 419] on input "12:43" at bounding box center [712, 415] width 82 height 24
type input "00:03"
click at [774, 355] on div "Change prices now Change prices later Date [DATE] Time 00:[DATE] Mo Tu We Th Fr…" at bounding box center [779, 475] width 671 height 291
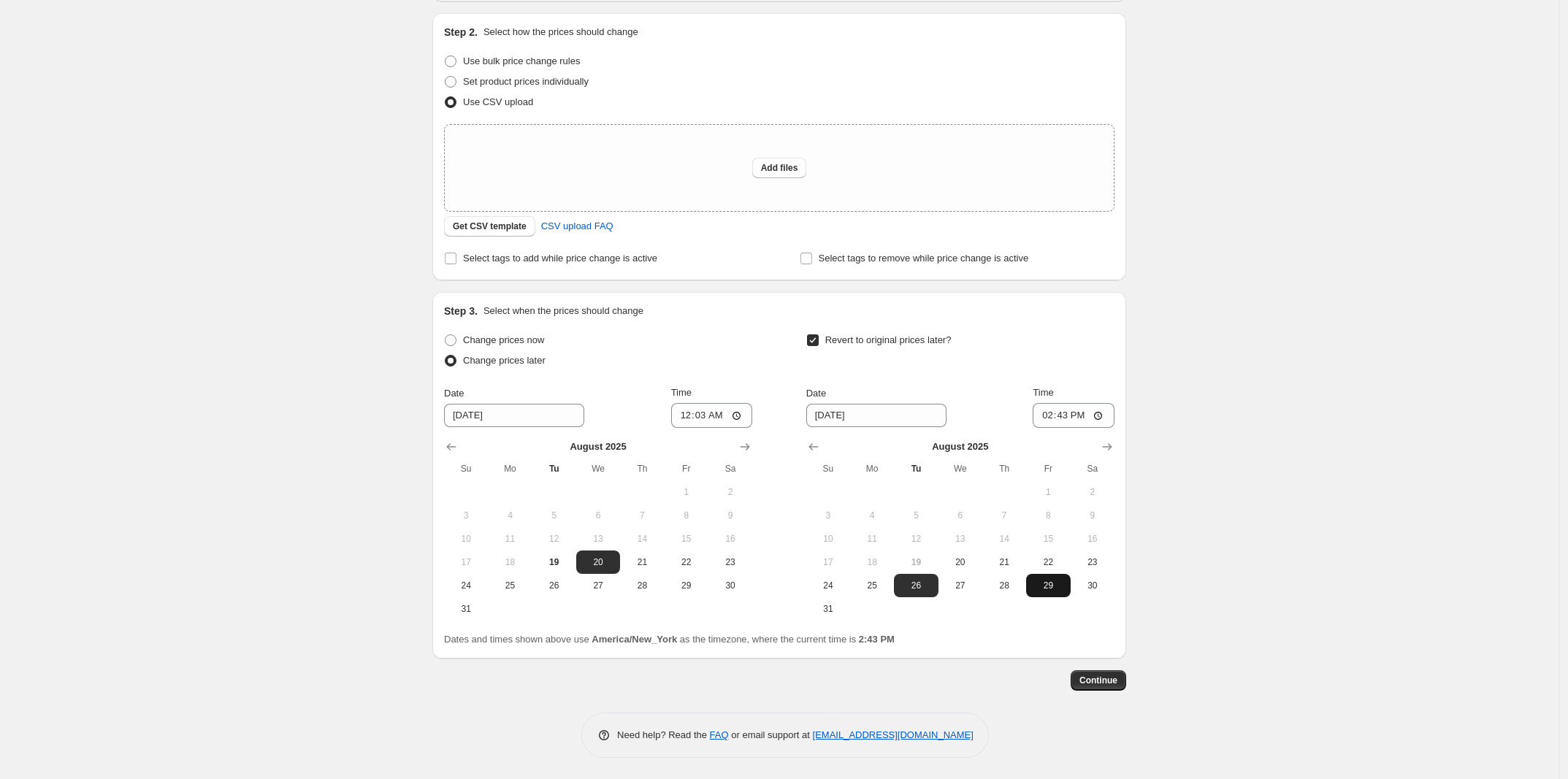
click at [1039, 584] on span "29" at bounding box center [1048, 585] width 32 height 12
type input "[DATE]"
click at [1048, 417] on input "14:43" at bounding box center [1073, 415] width 82 height 24
type input "23:59"
click at [1248, 438] on div "Create new price [MEDICAL_DATA]. This page is ready Create new price [MEDICAL_D…" at bounding box center [779, 318] width 1559 height 924
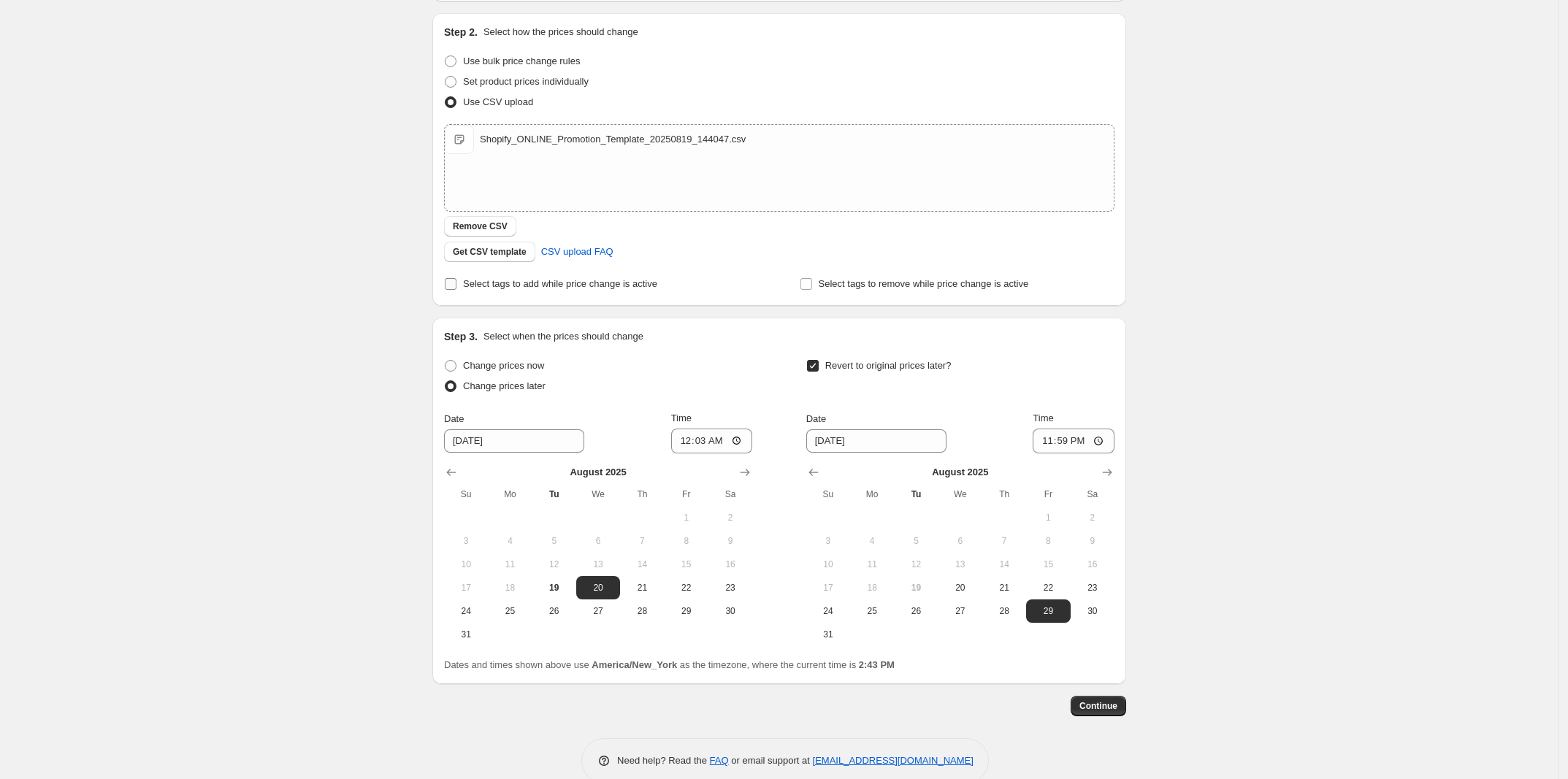
click at [650, 283] on span "Select tags to add while price change is active" at bounding box center [560, 283] width 194 height 11
click at [456, 283] on input "Select tags to add while price change is active" at bounding box center [450, 284] width 12 height 12
checkbox input "true"
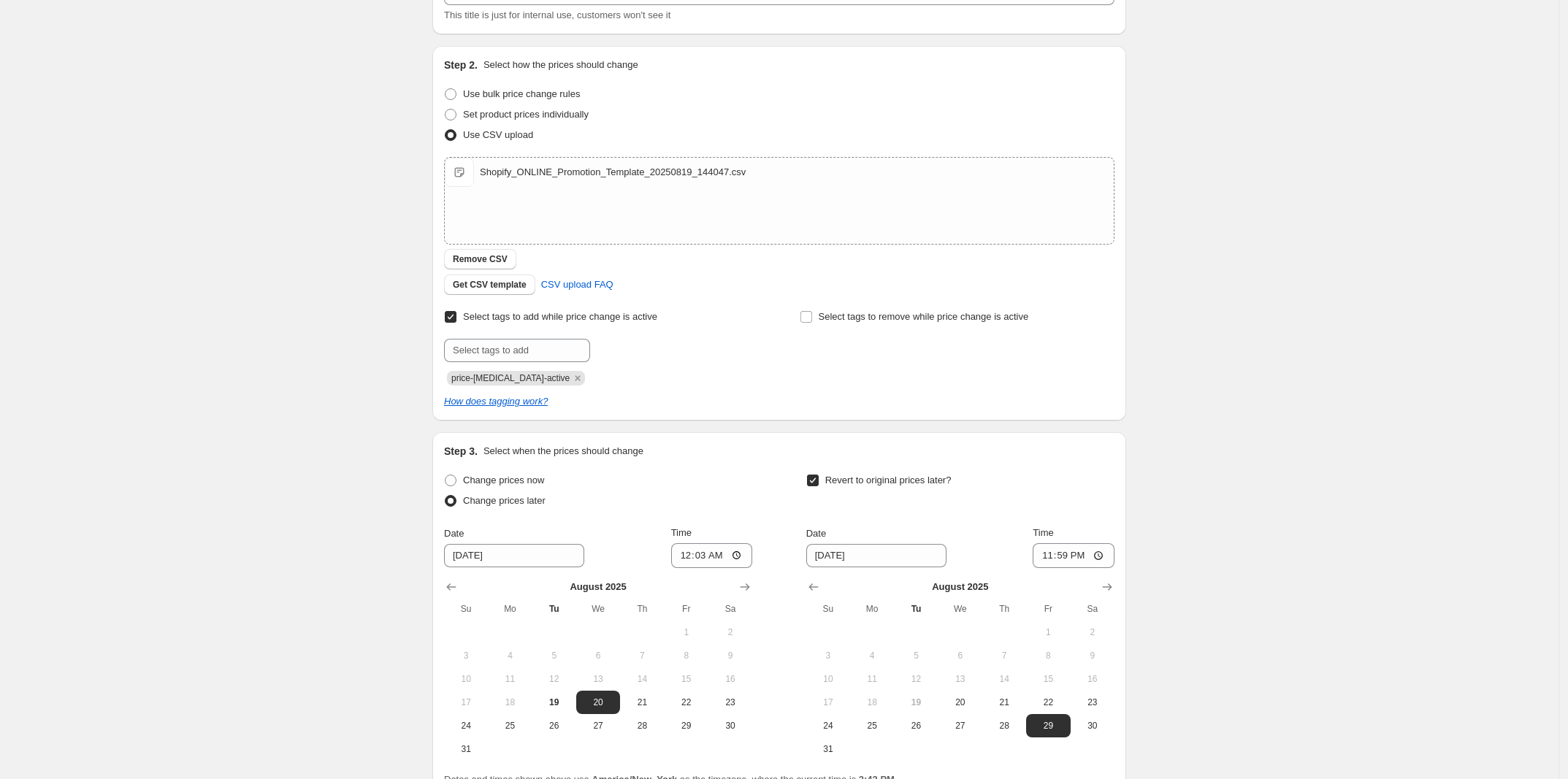
scroll to position [252, 0]
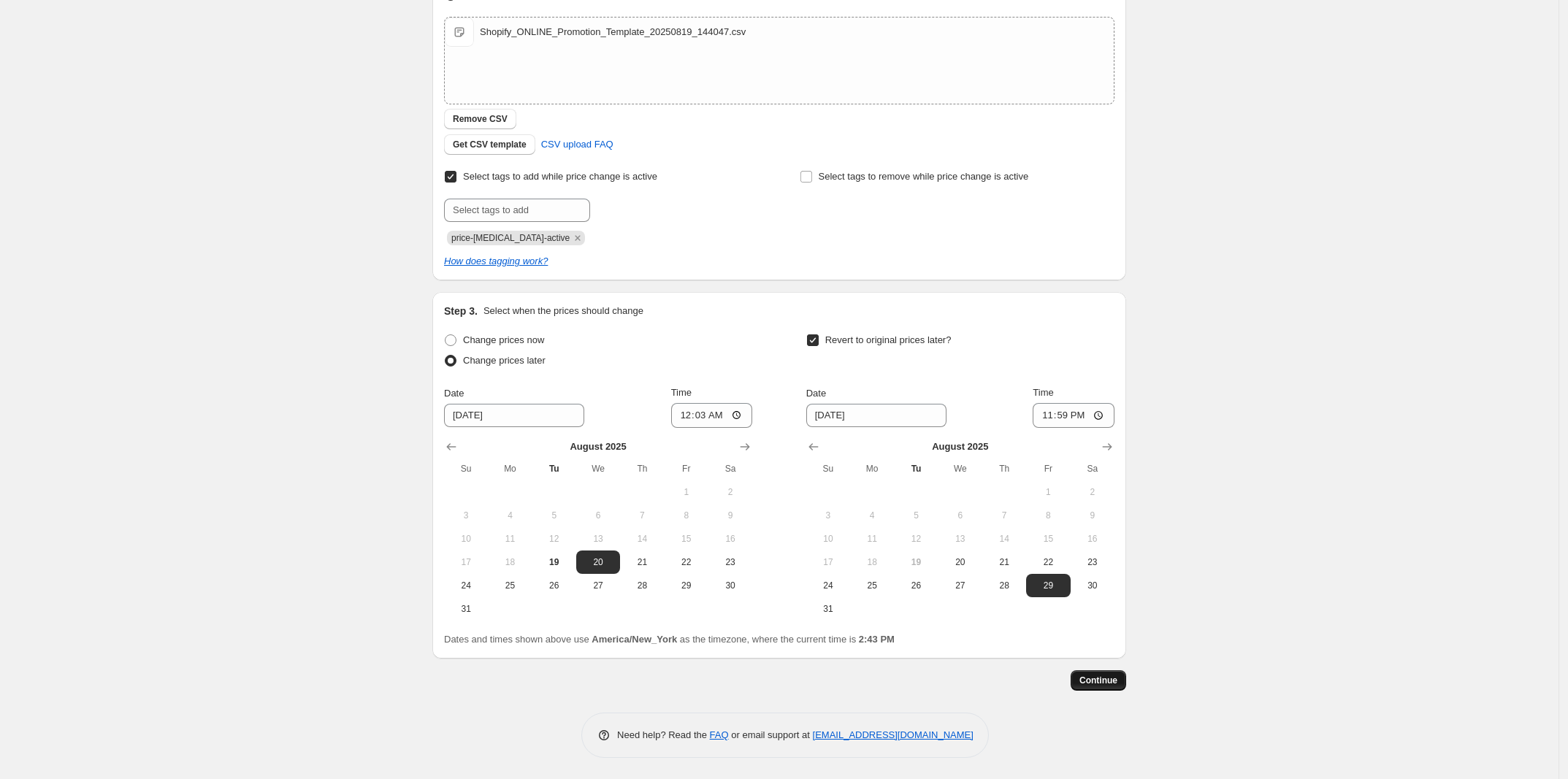
click at [1113, 671] on button "Continue" at bounding box center [1098, 680] width 56 height 20
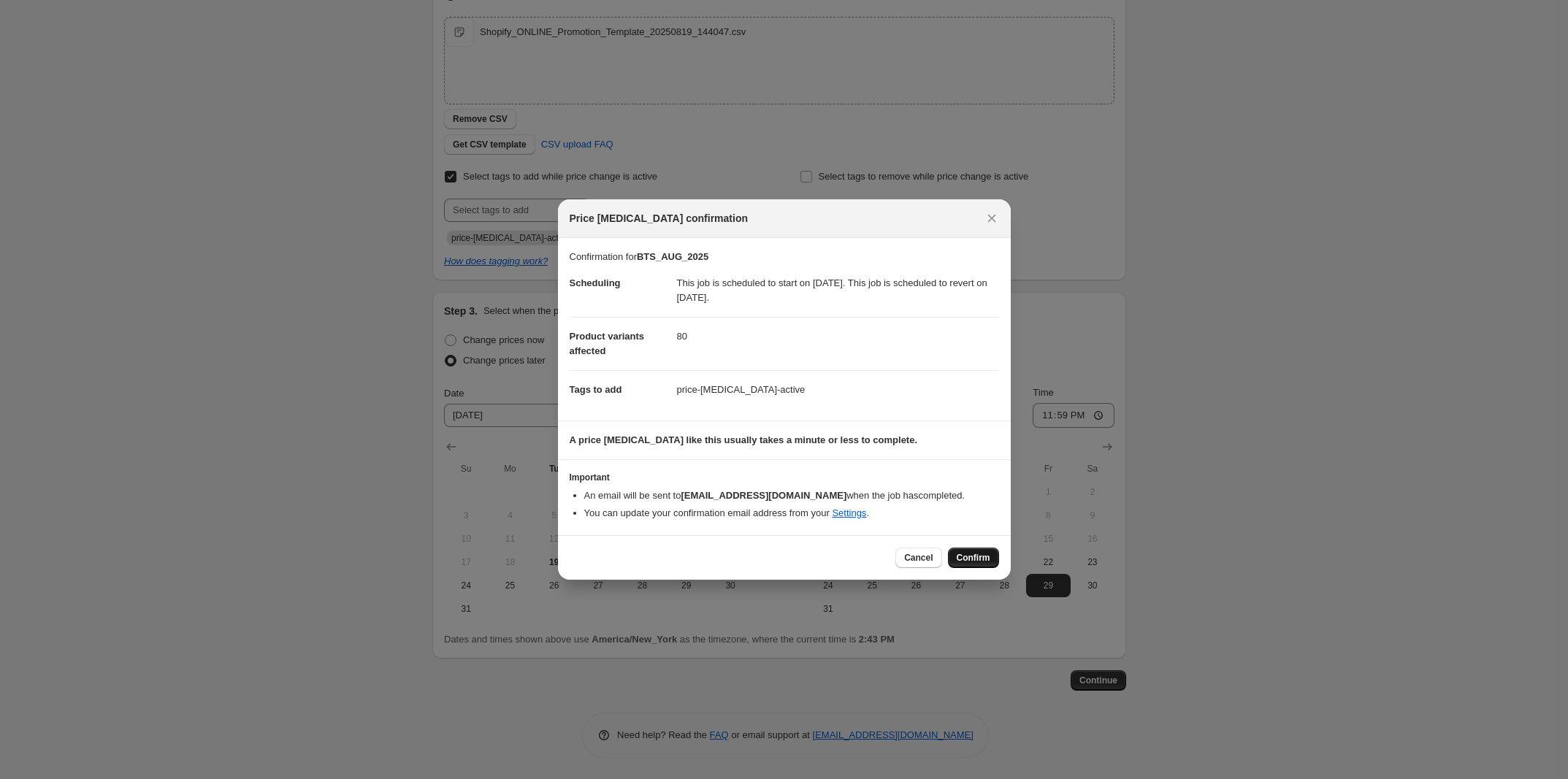
click at [986, 556] on span "Confirm" at bounding box center [973, 558] width 34 height 12
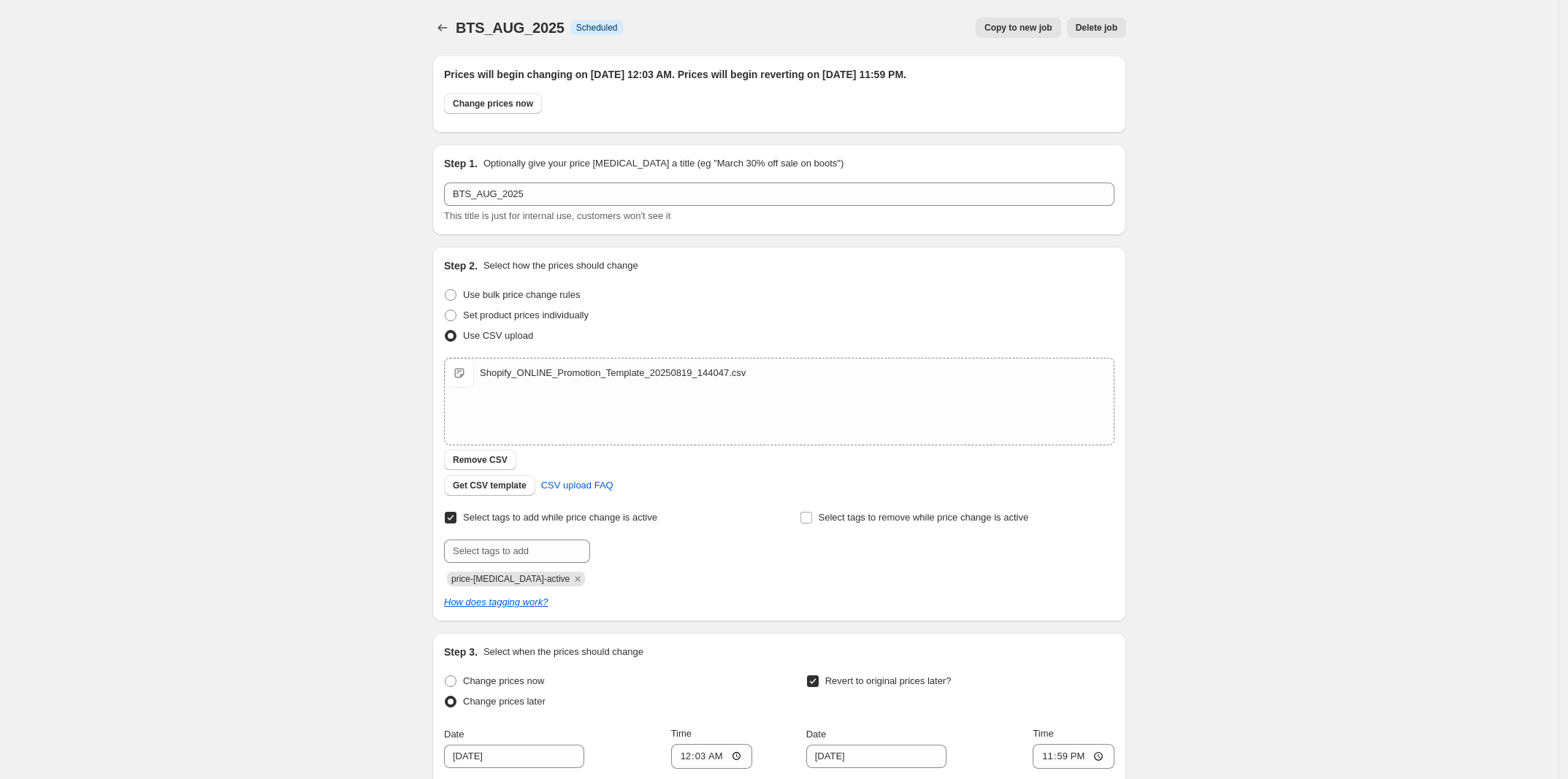
scroll to position [252, 0]
